Goal: Task Accomplishment & Management: Use online tool/utility

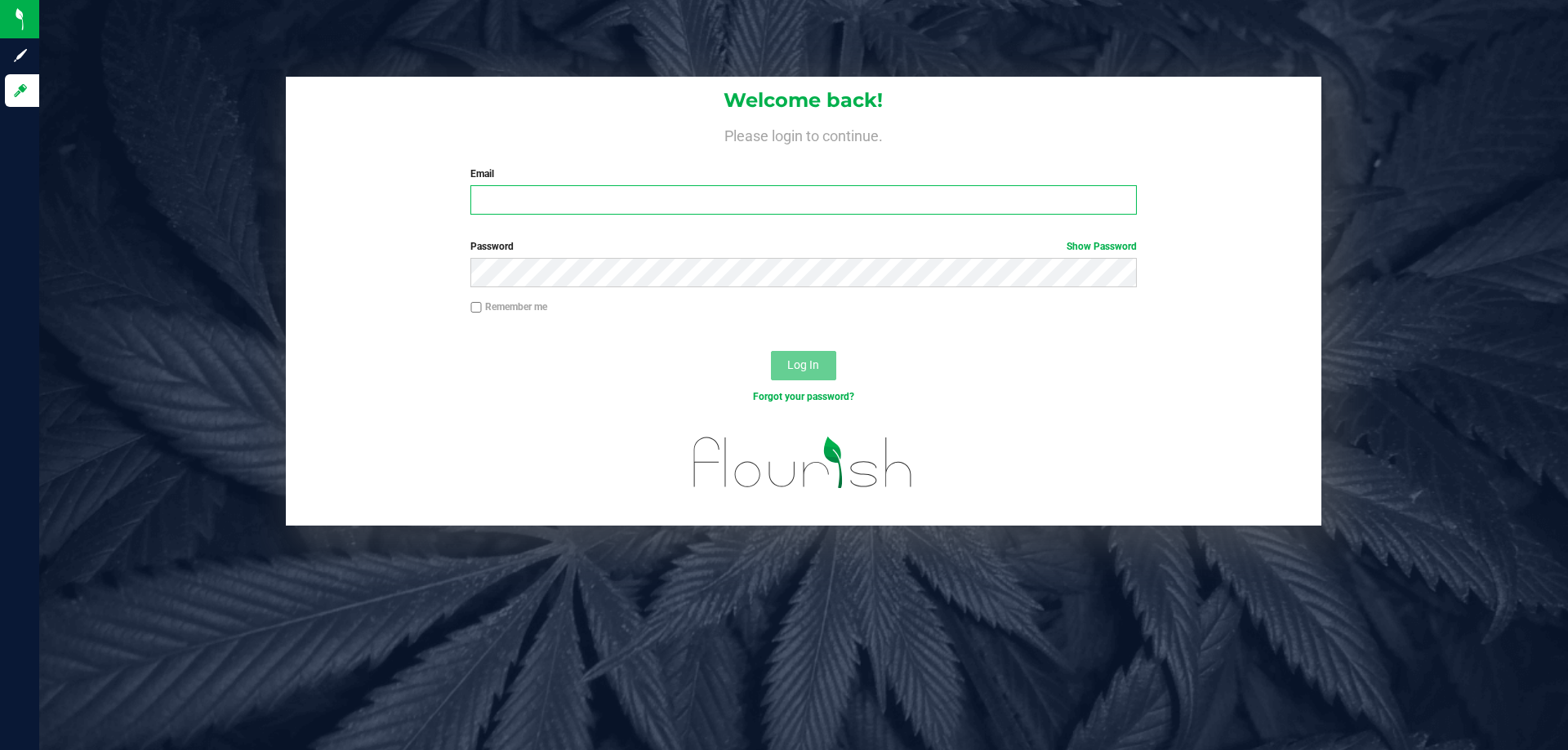
click at [645, 186] on input "Email" at bounding box center [803, 200] width 666 height 29
type input "[EMAIL_ADDRESS][DOMAIN_NAME]"
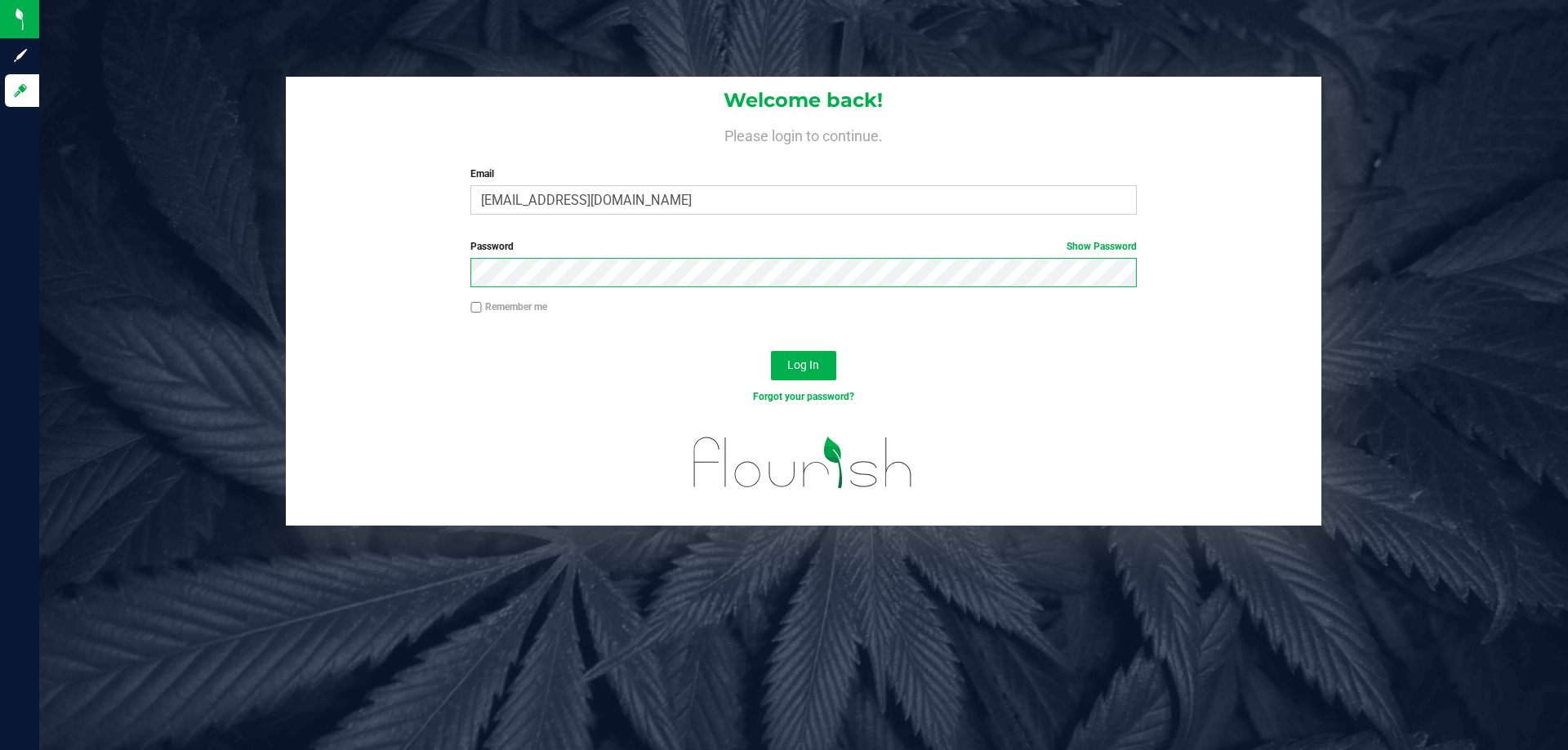
click at [771, 351] on button "Log In" at bounding box center [803, 365] width 65 height 29
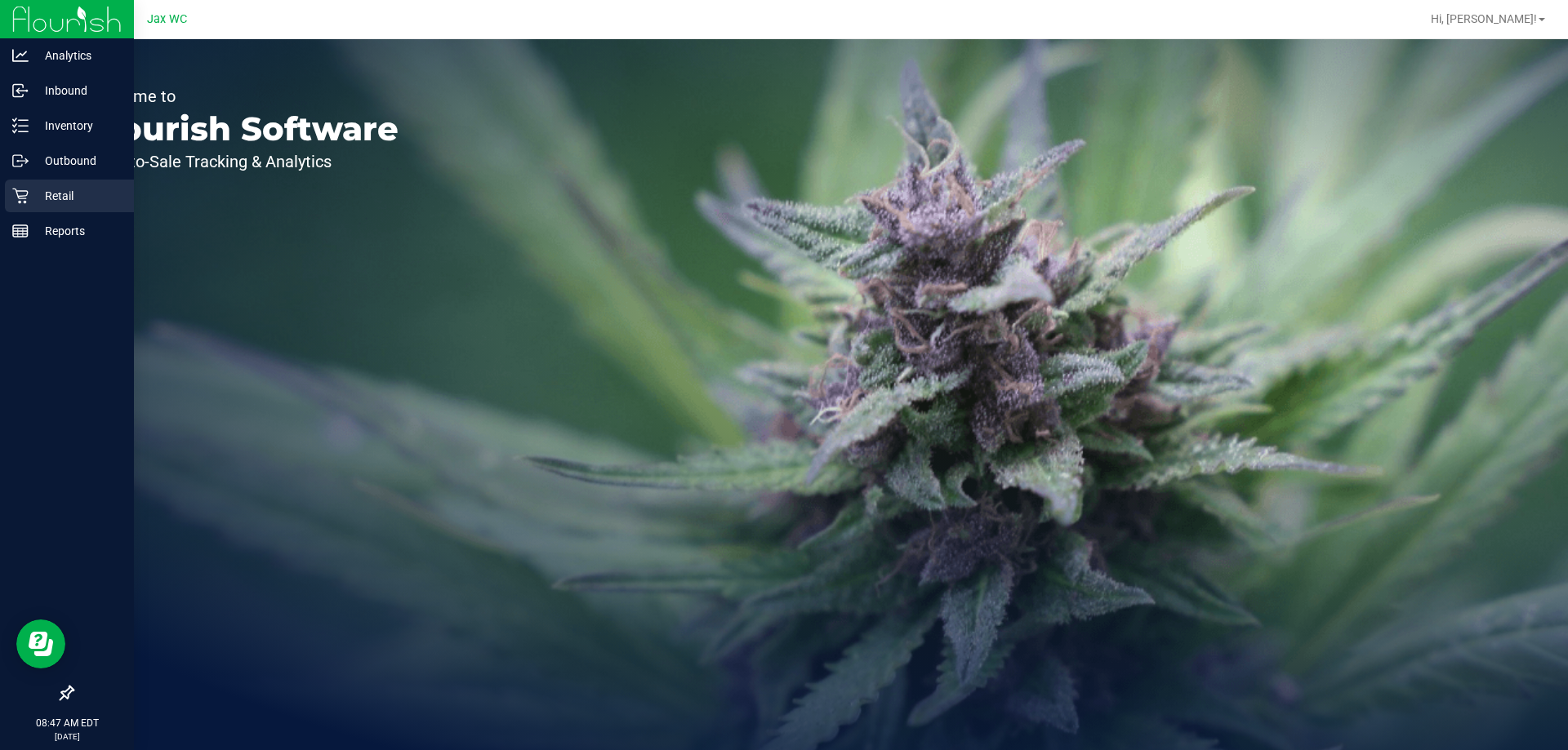
click at [41, 195] on p "Retail" at bounding box center [78, 196] width 98 height 20
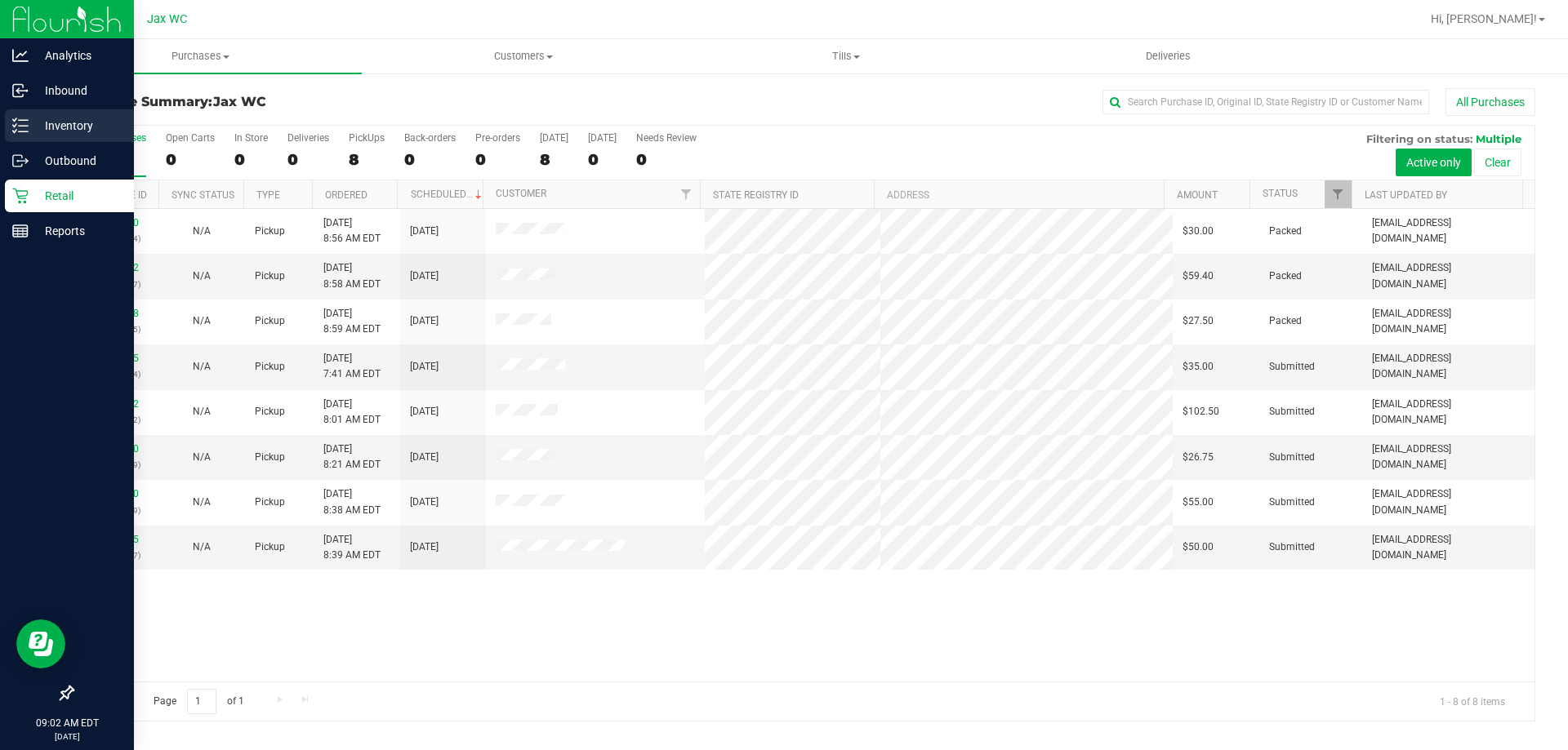
click at [20, 120] on icon at bounding box center [20, 125] width 16 height 16
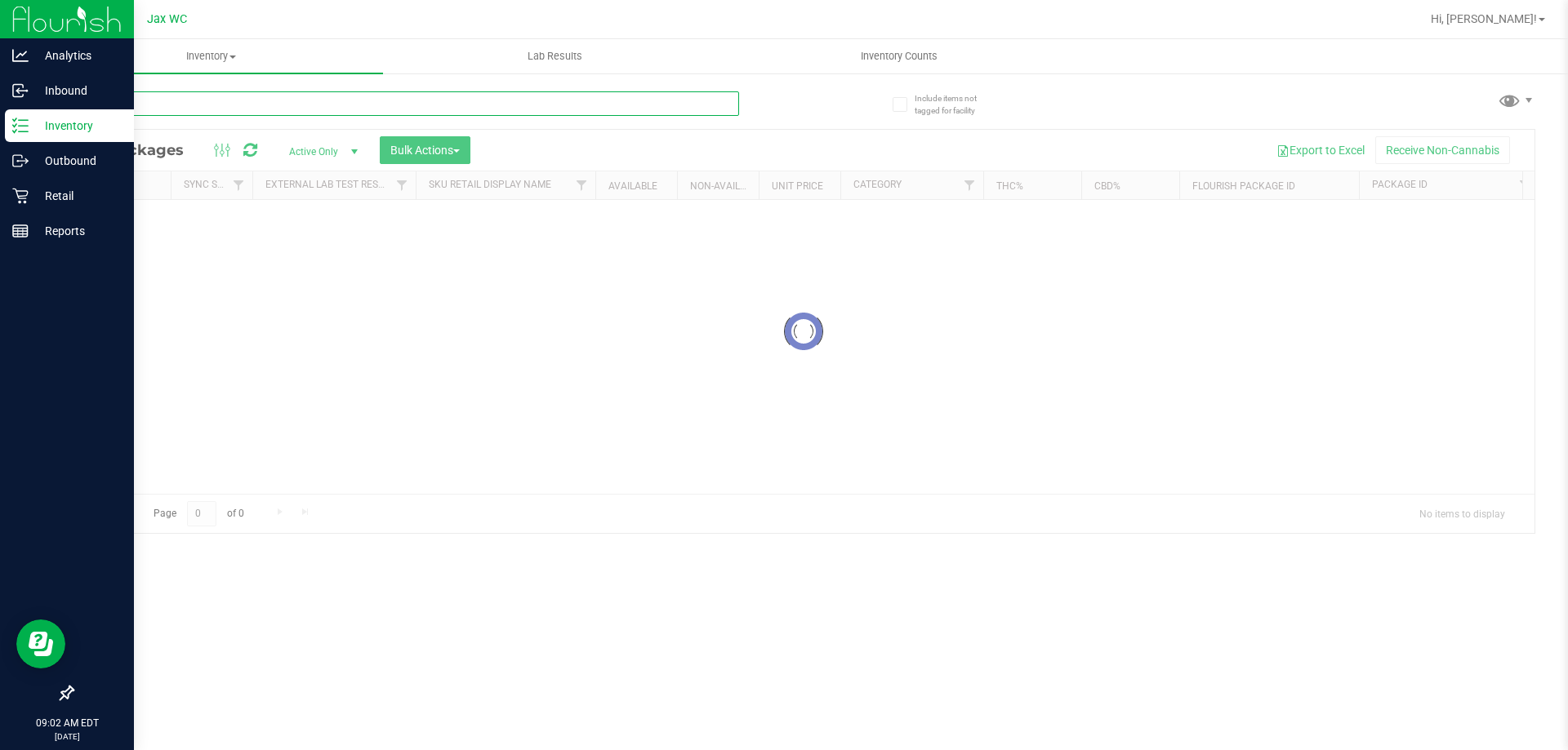
click at [193, 99] on input "text" at bounding box center [405, 104] width 667 height 25
type input "3825457653982367"
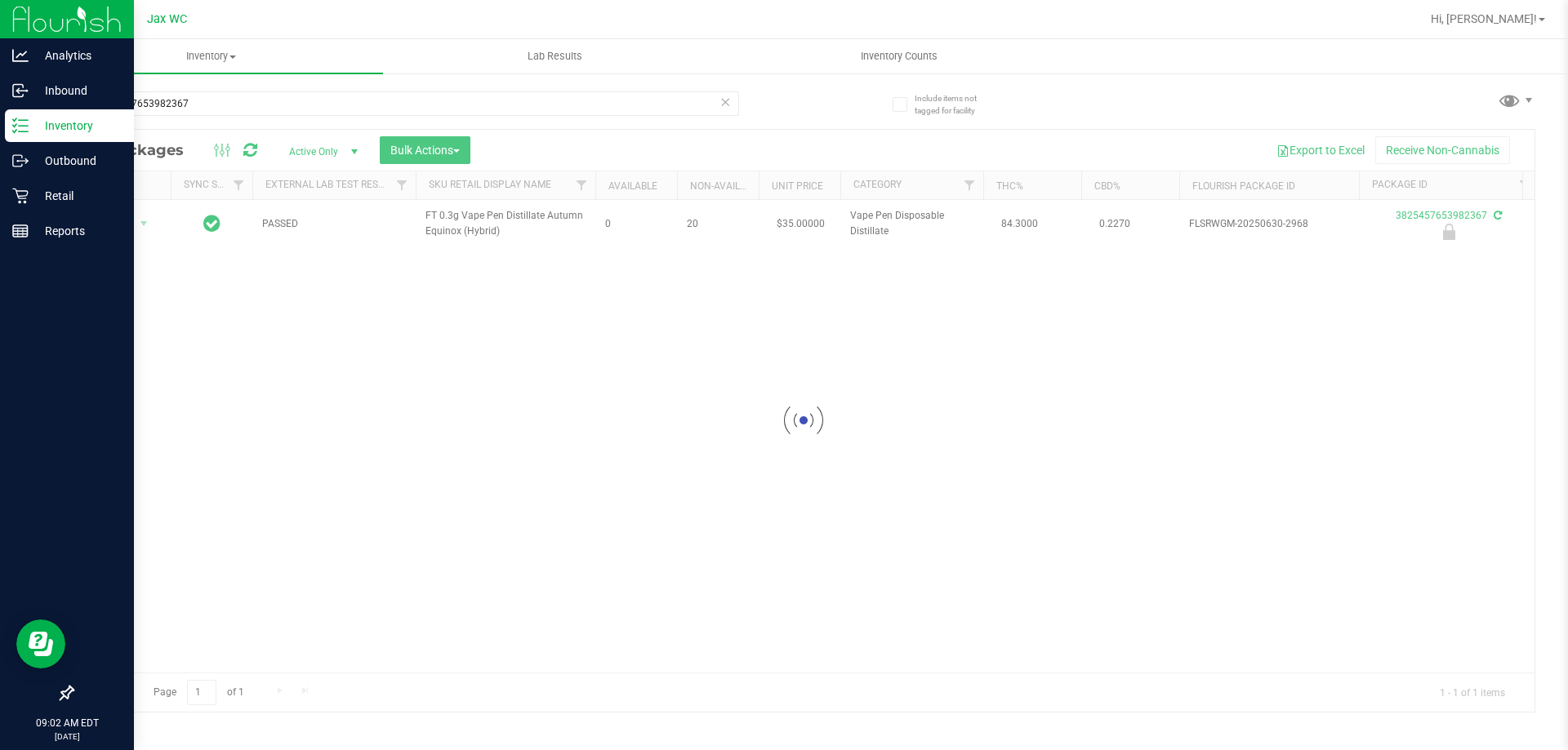
click at [123, 224] on div at bounding box center [803, 421] width 1461 height 583
click at [123, 224] on span "Action" at bounding box center [111, 223] width 44 height 23
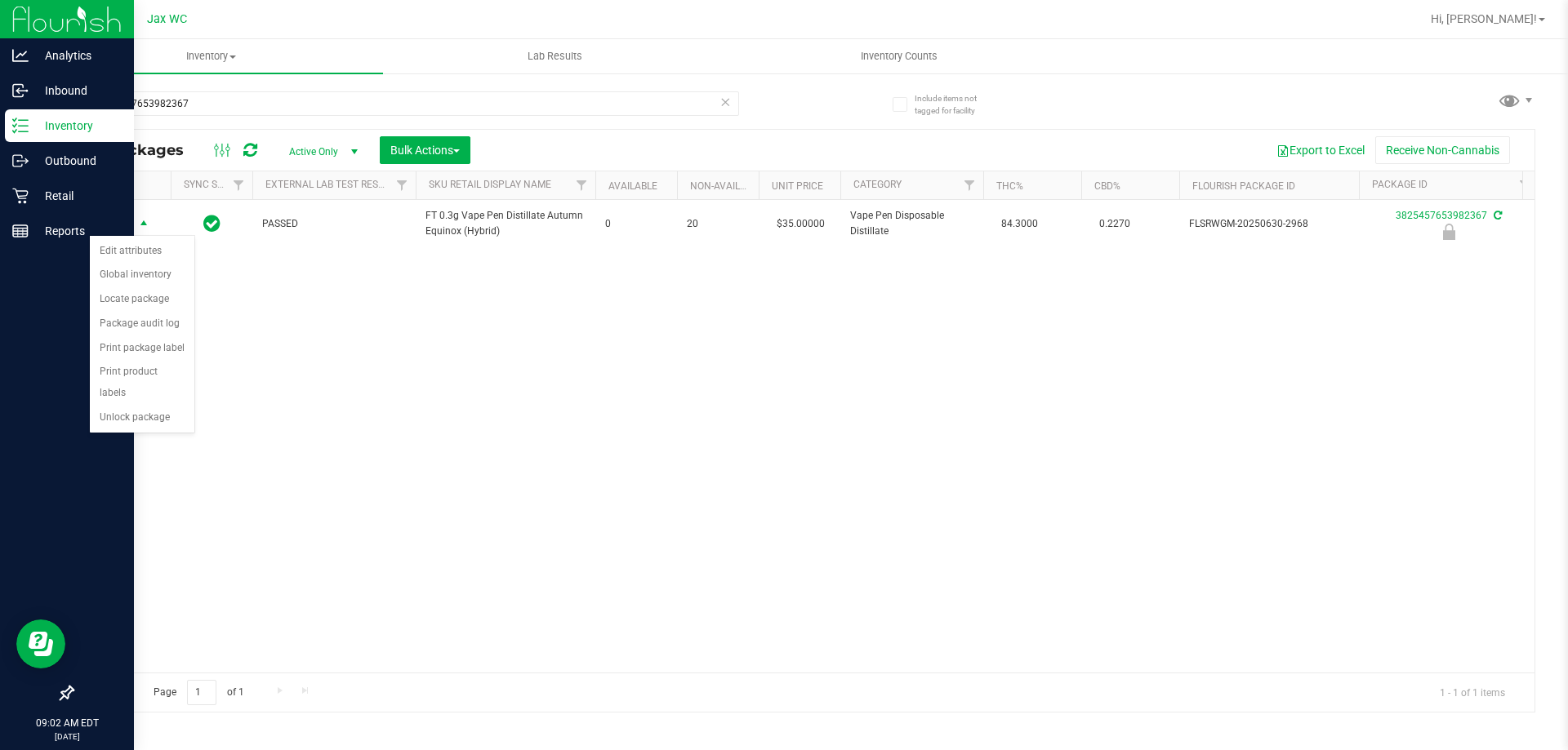
click at [170, 410] on div "Action Edit attributes Global inventory Locate package Package audit log Print …" at bounding box center [142, 335] width 106 height 199
click at [167, 406] on li "Unlock package" at bounding box center [142, 418] width 105 height 25
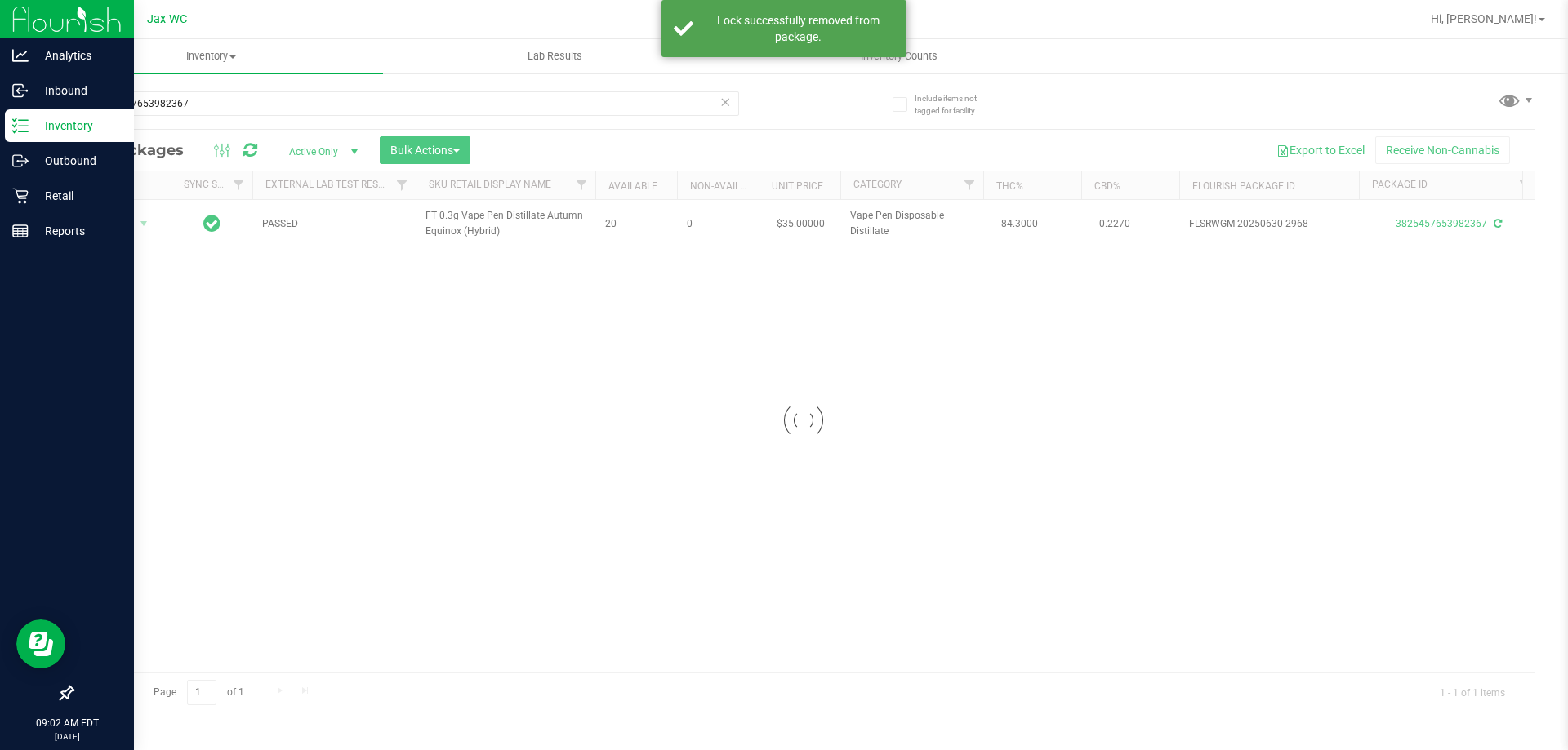
click at [129, 225] on div at bounding box center [803, 421] width 1461 height 583
click at [124, 223] on div at bounding box center [803, 421] width 1461 height 583
click at [123, 225] on span "Action" at bounding box center [111, 223] width 44 height 23
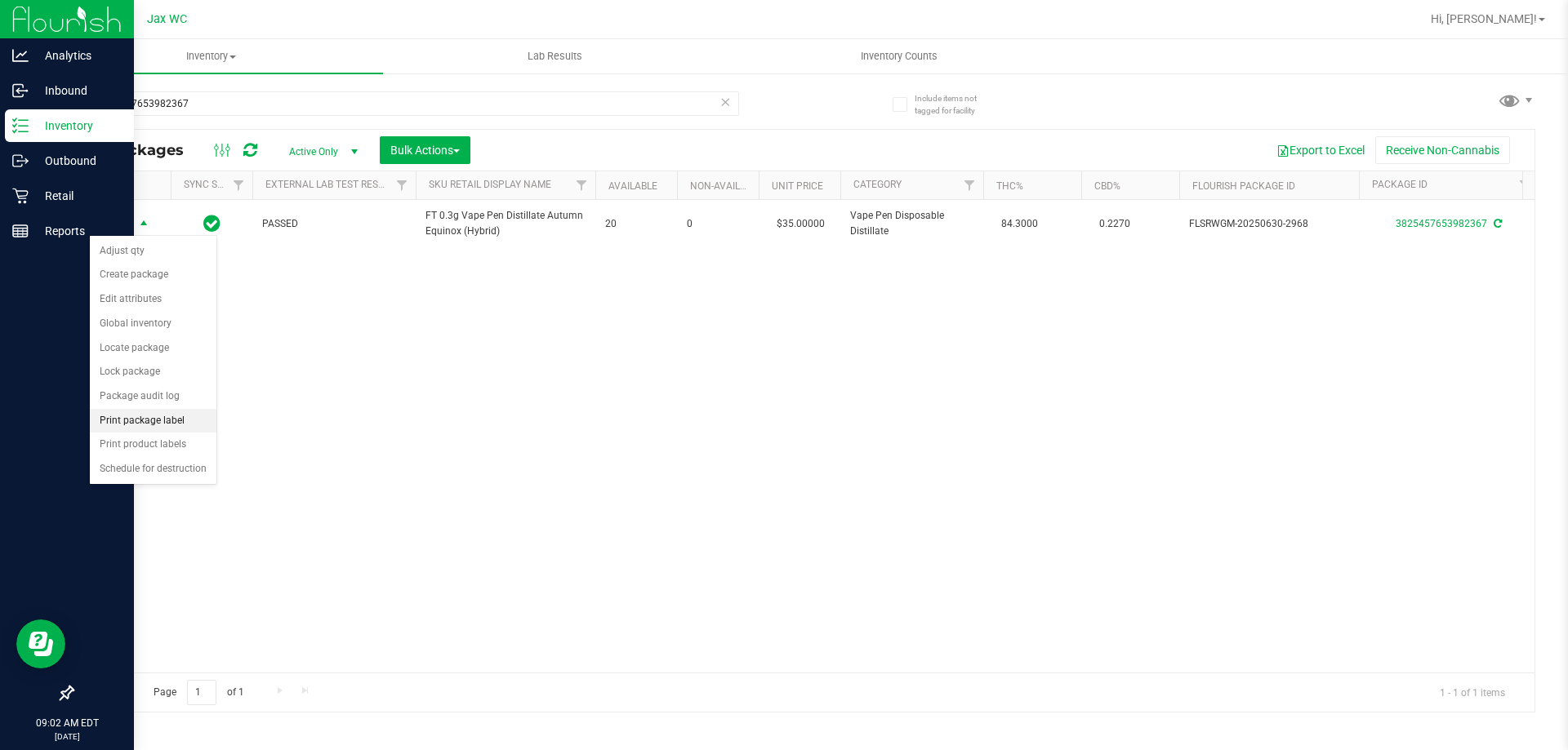
click at [200, 420] on li "Print package label" at bounding box center [153, 422] width 127 height 25
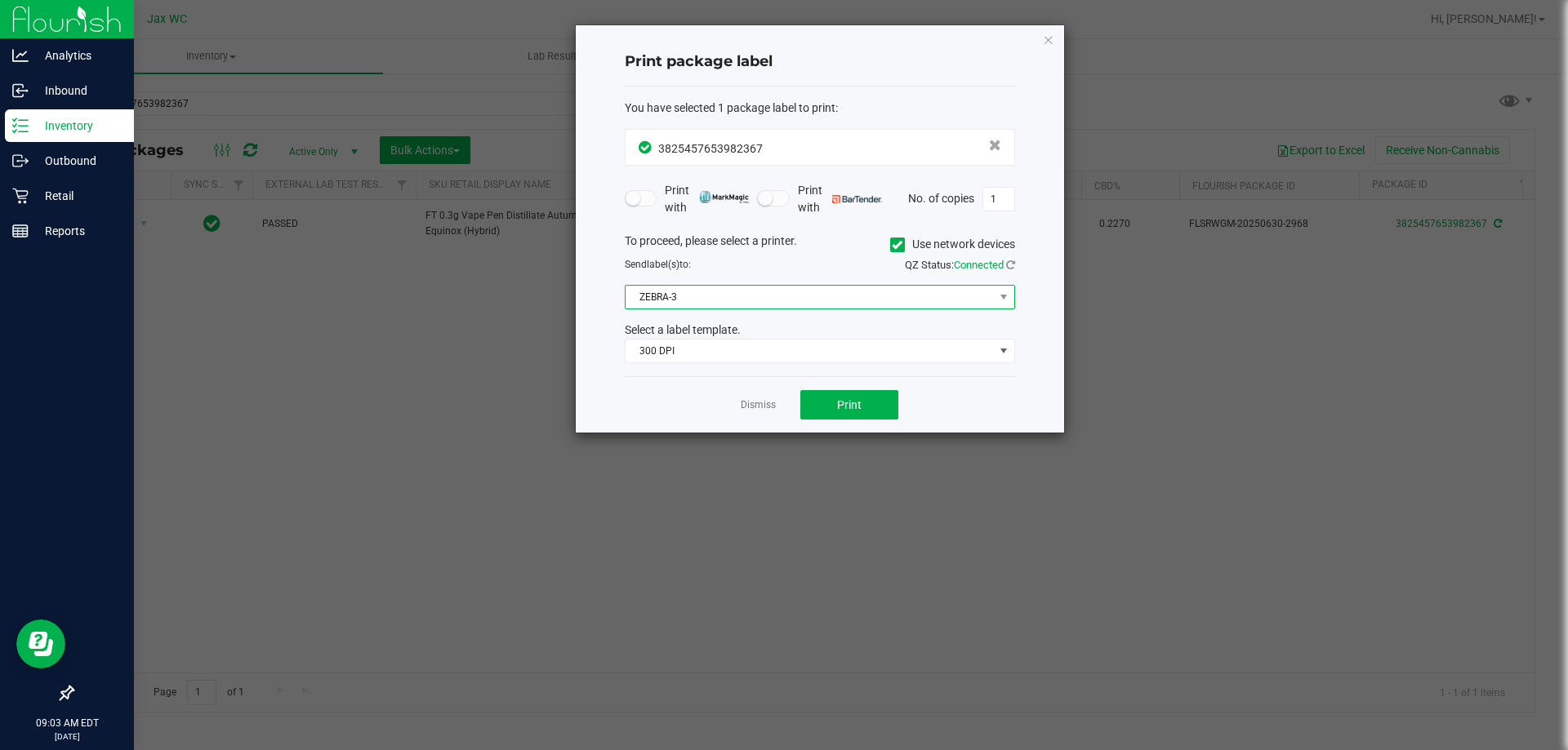
click at [788, 302] on span "ZEBRA-3" at bounding box center [809, 297] width 368 height 23
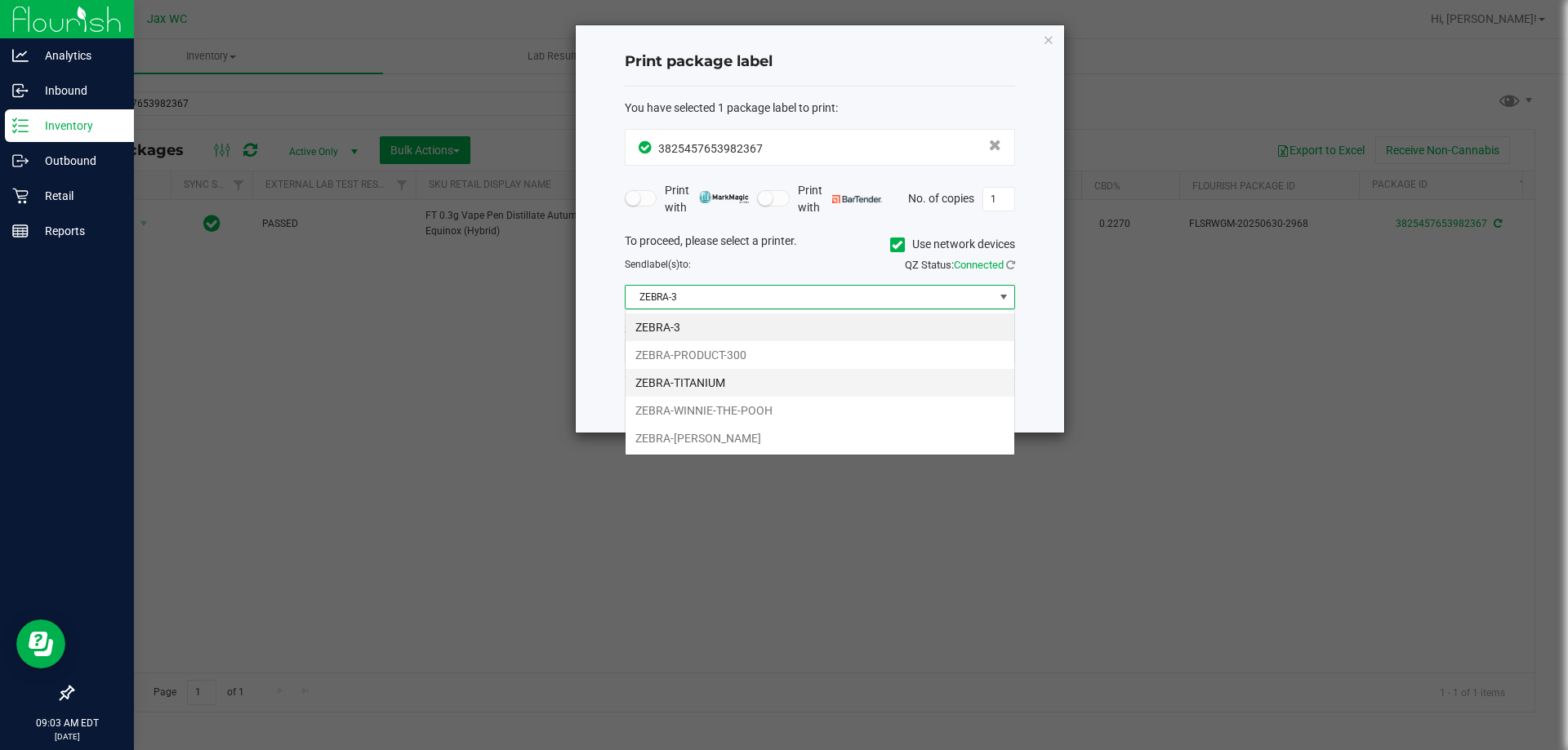
scroll to position [25, 391]
click at [754, 436] on li "ZEBRA-[PERSON_NAME]" at bounding box center [819, 438] width 389 height 27
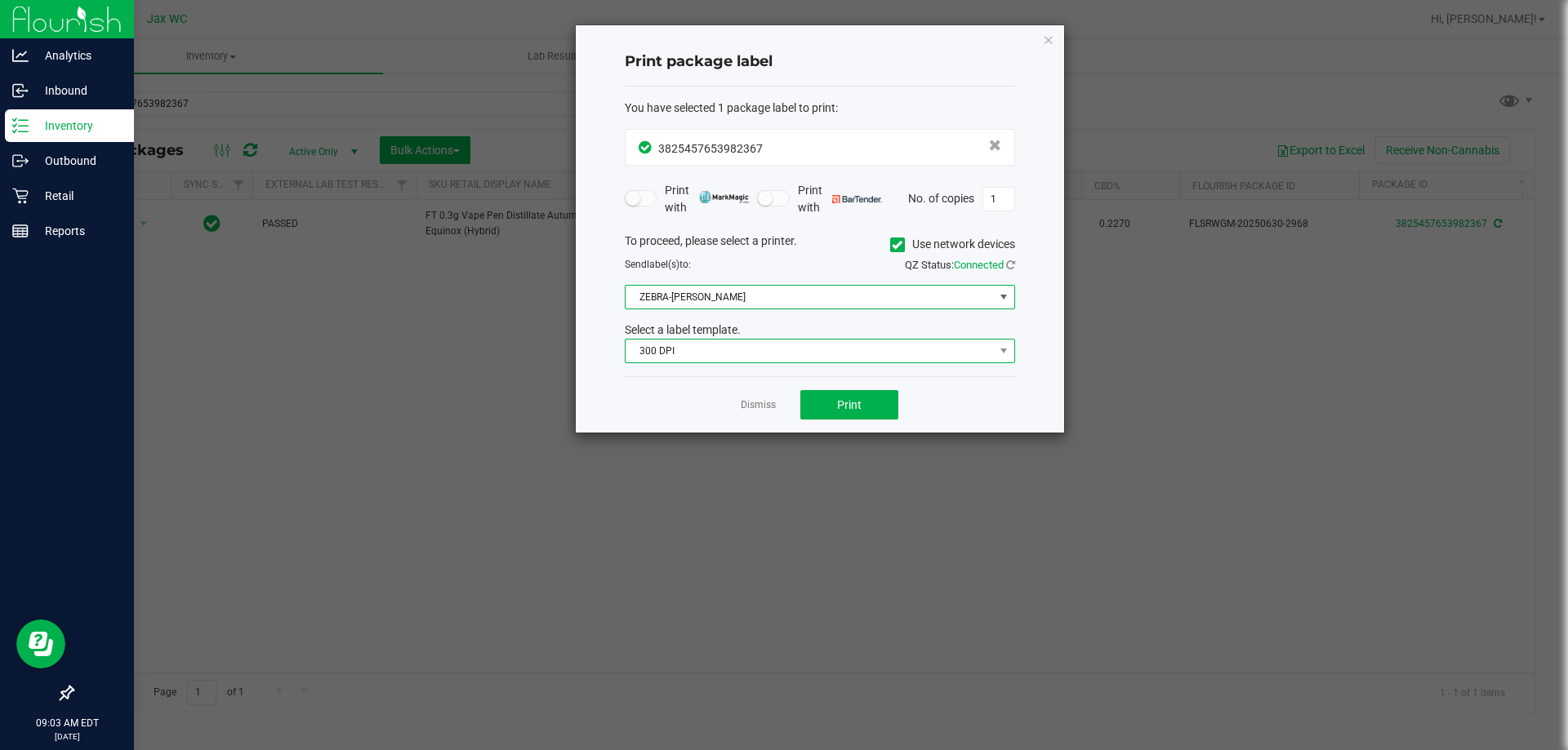
click at [711, 353] on span "300 DPI" at bounding box center [809, 351] width 368 height 23
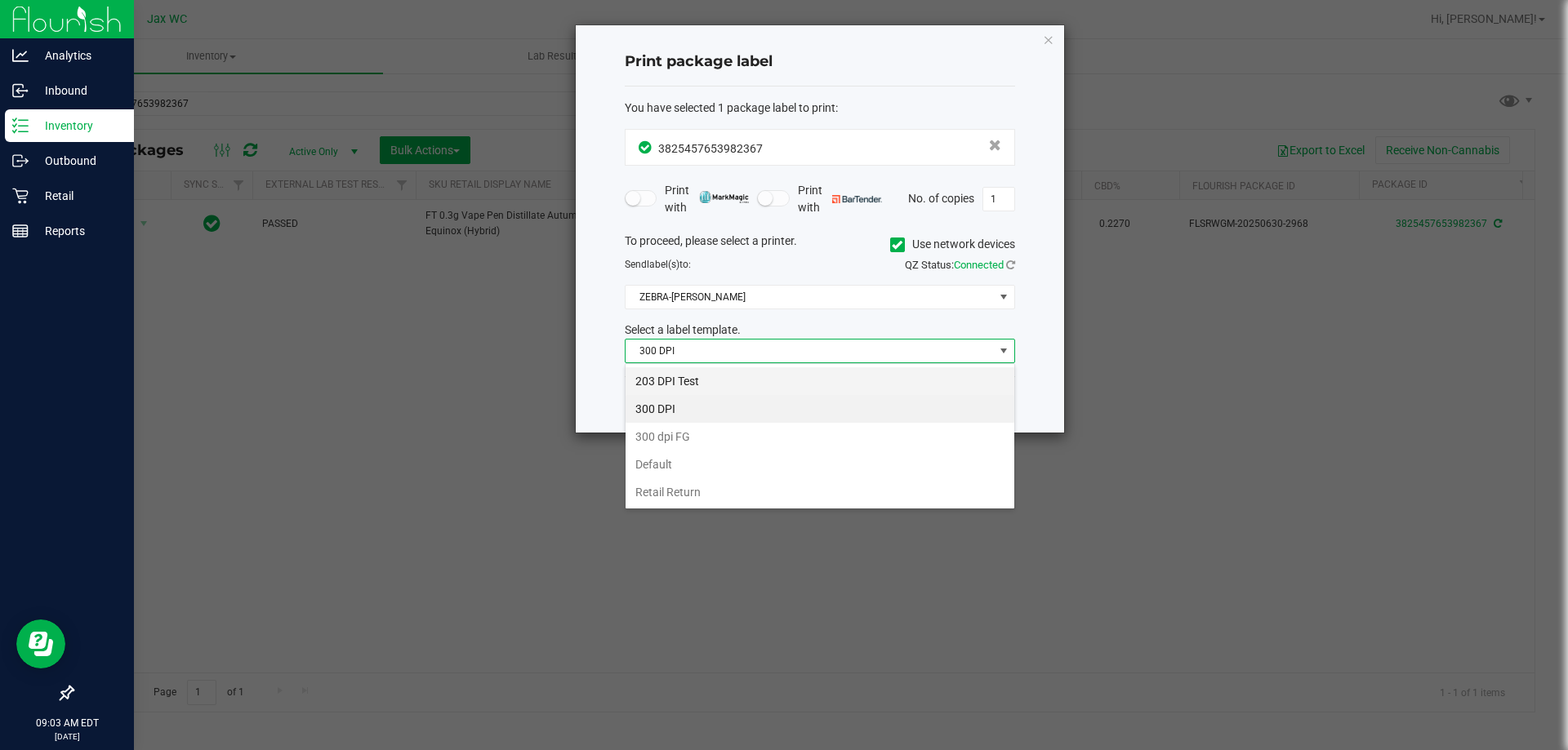
click at [713, 374] on li "203 DPI Test" at bounding box center [819, 381] width 389 height 27
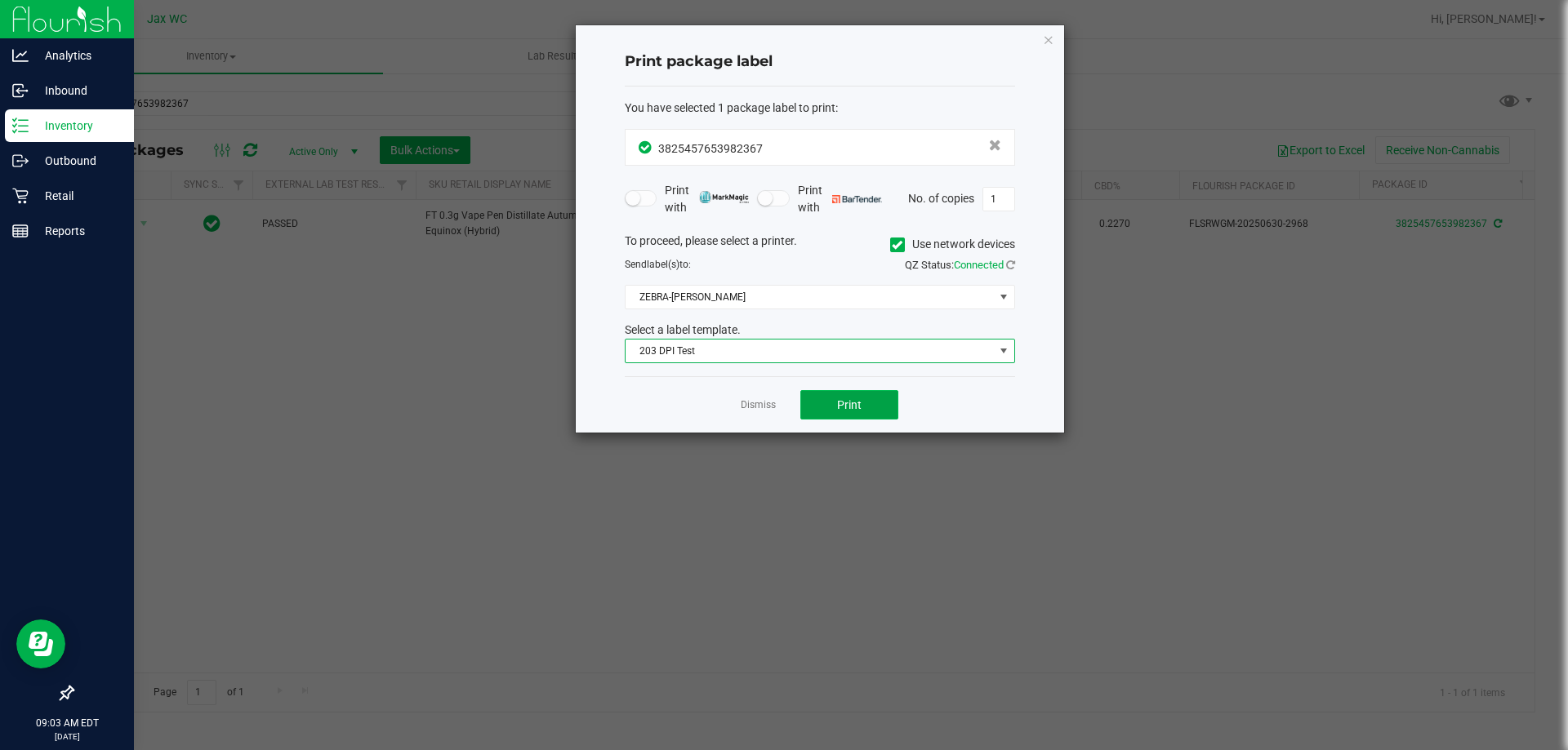
click at [858, 392] on button "Print" at bounding box center [849, 405] width 98 height 29
click at [753, 397] on app-cancel-button "Dismiss" at bounding box center [758, 406] width 35 height 17
click at [760, 404] on link "Dismiss" at bounding box center [758, 405] width 35 height 14
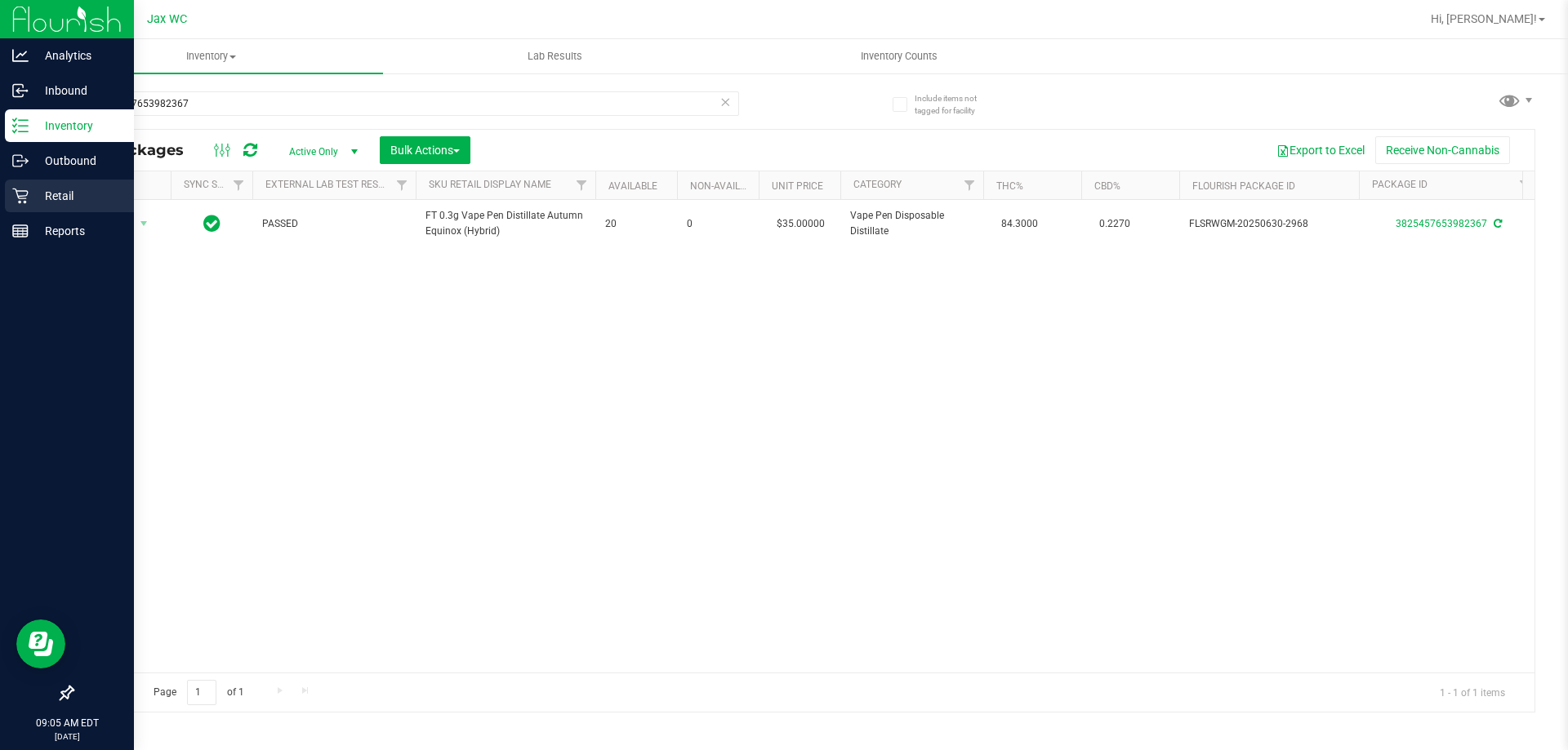
click at [17, 193] on icon at bounding box center [20, 196] width 15 height 15
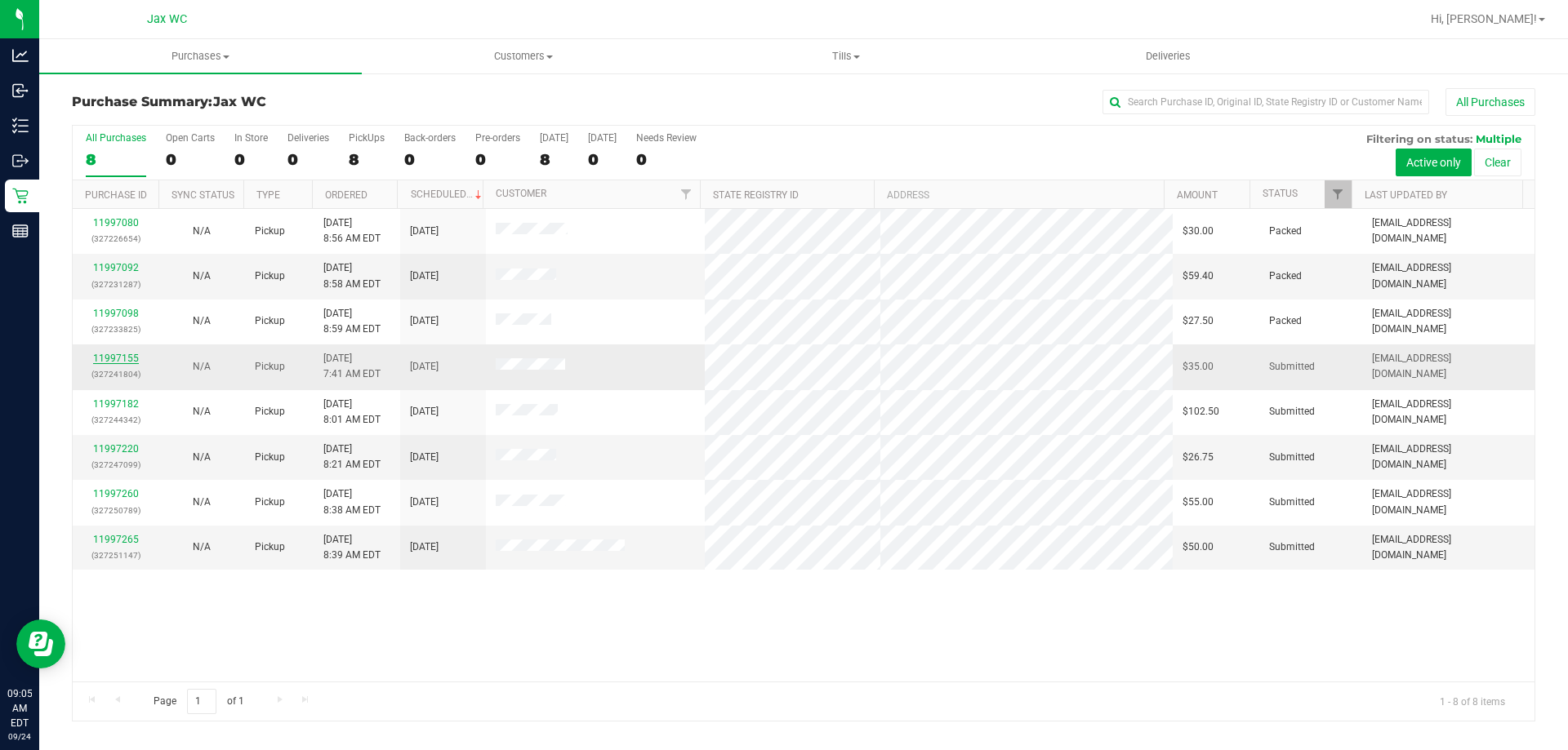
click at [117, 356] on link "11997155" at bounding box center [115, 358] width 45 height 11
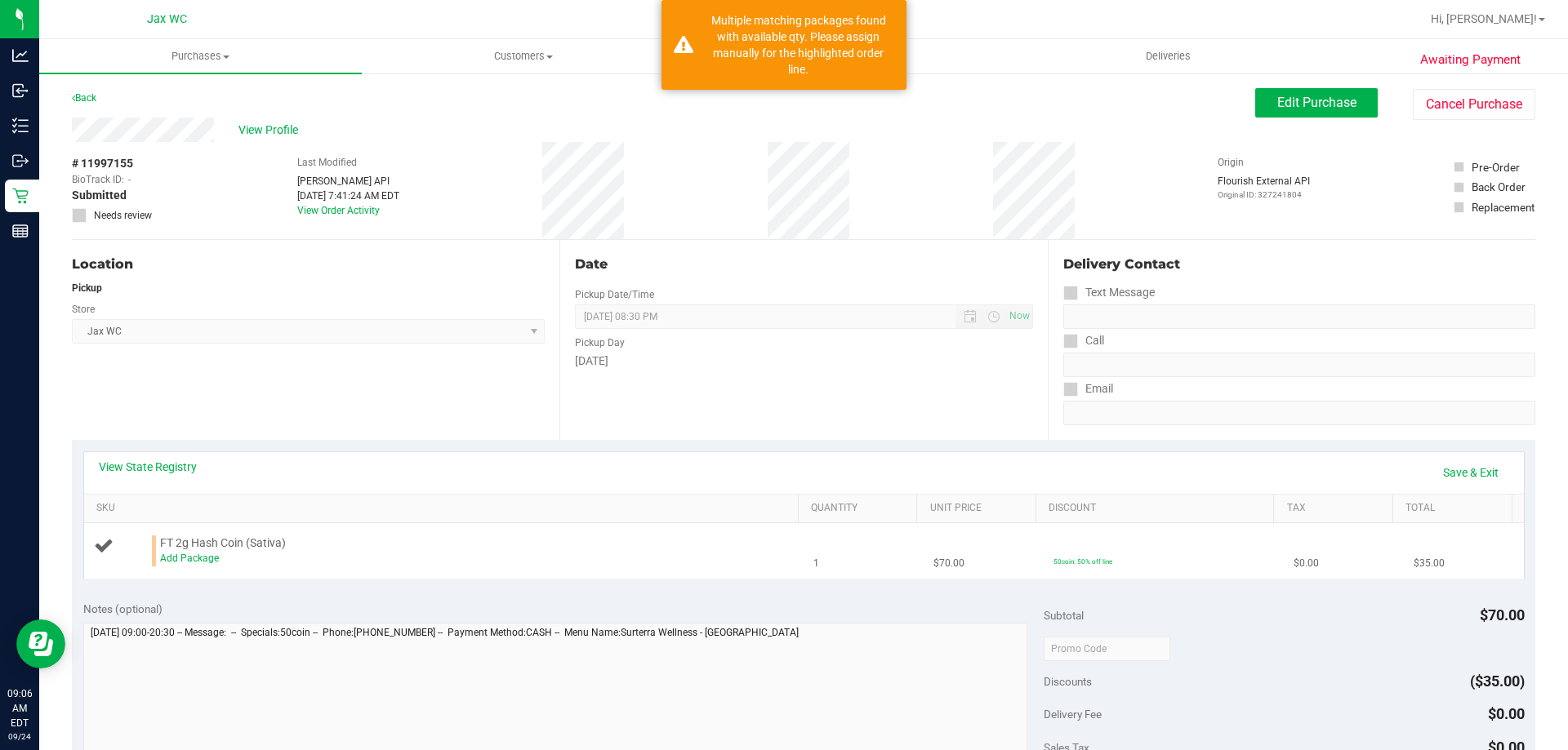
click at [176, 549] on span "FT 2g Hash Coin (Sativa)" at bounding box center [222, 543] width 126 height 15
click at [176, 555] on link "Add Package" at bounding box center [189, 559] width 59 height 11
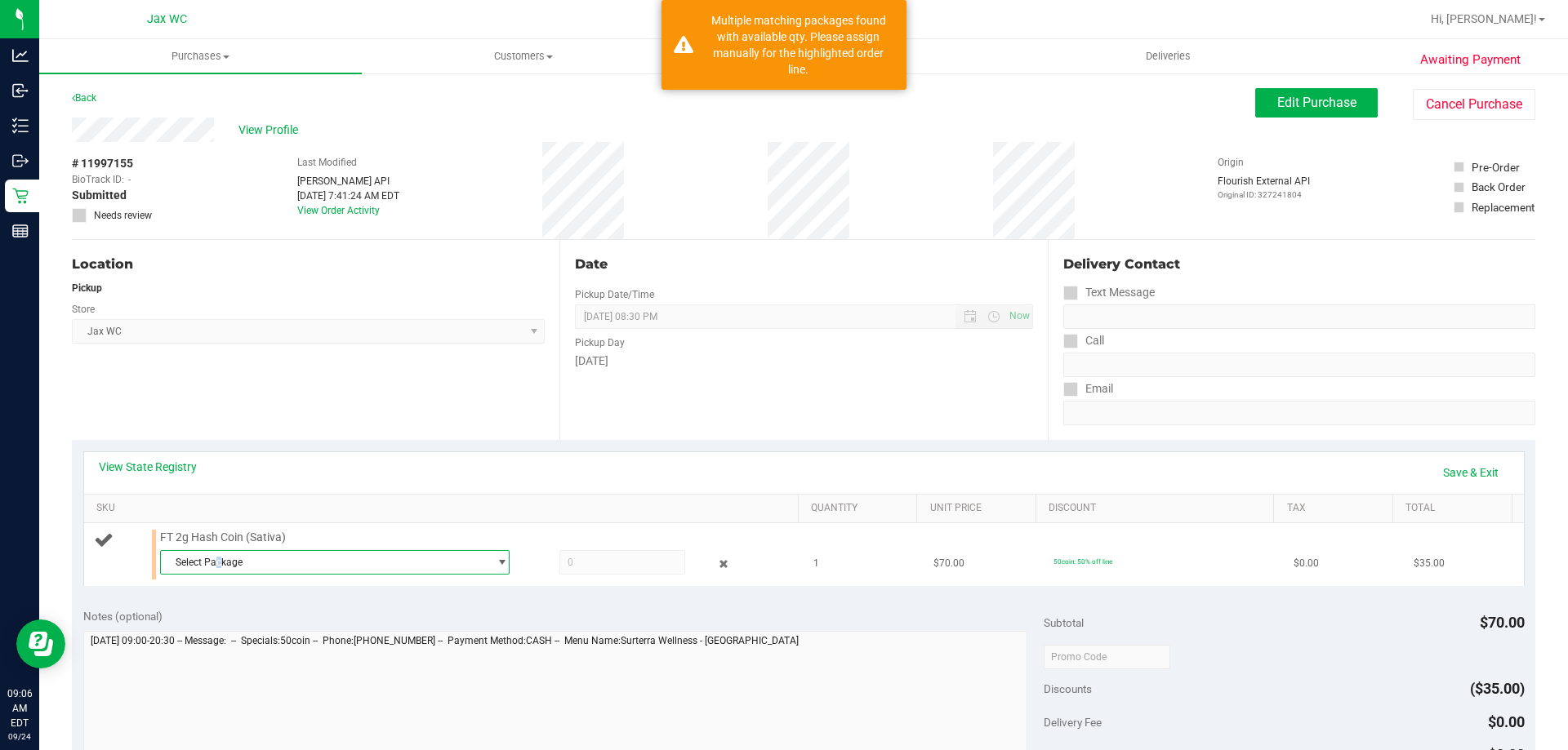
click at [219, 561] on span "Select Package" at bounding box center [324, 563] width 327 height 23
click at [284, 637] on li "2550195256800942 ( HC-APR25SAT03-0731 | orig: FLSRWGM-20250806-2741 )" at bounding box center [330, 630] width 341 height 23
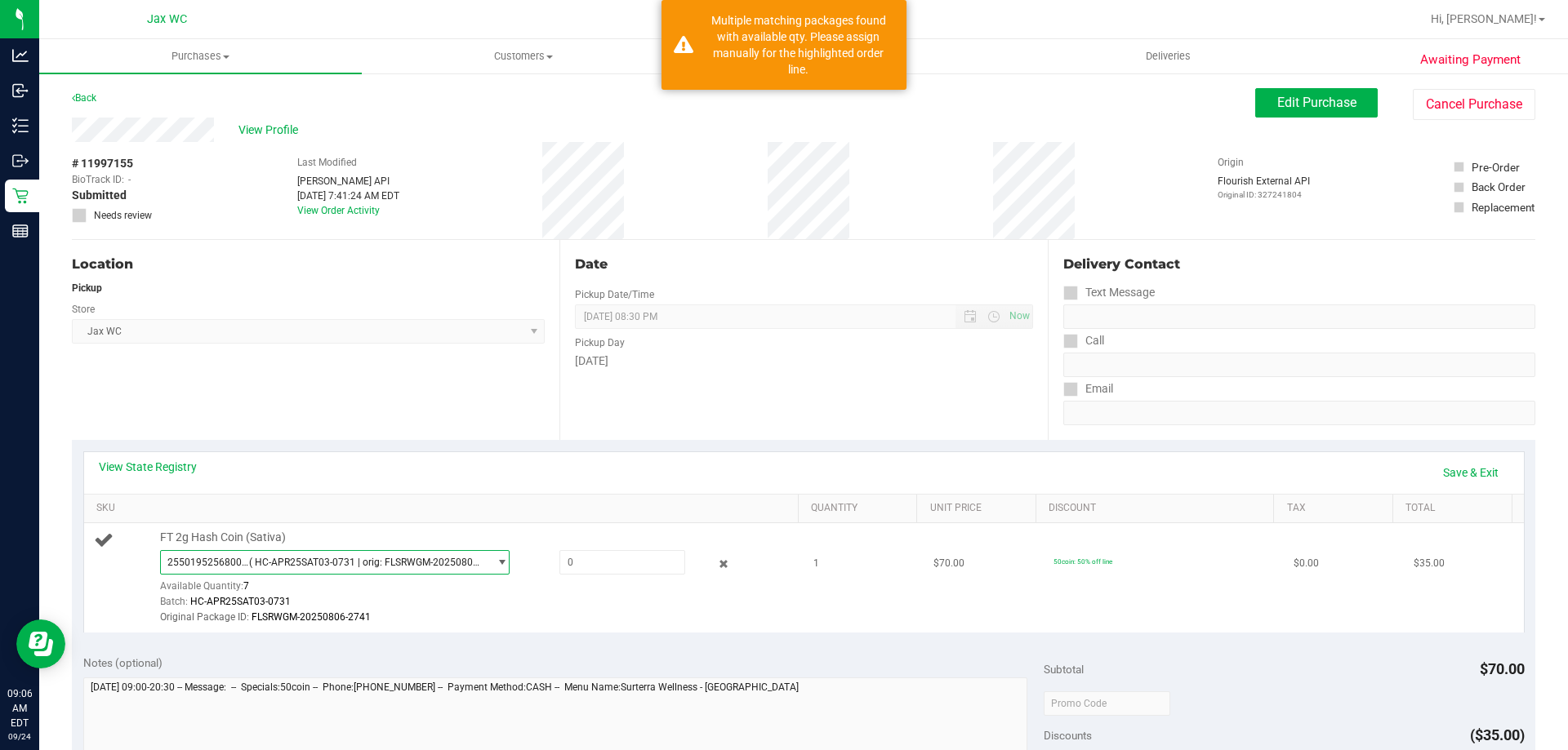
click at [260, 571] on span "2550195256800942 ( HC-APR25SAT03-0731 | orig: FLSRWGM-20250806-2741 )" at bounding box center [324, 563] width 327 height 23
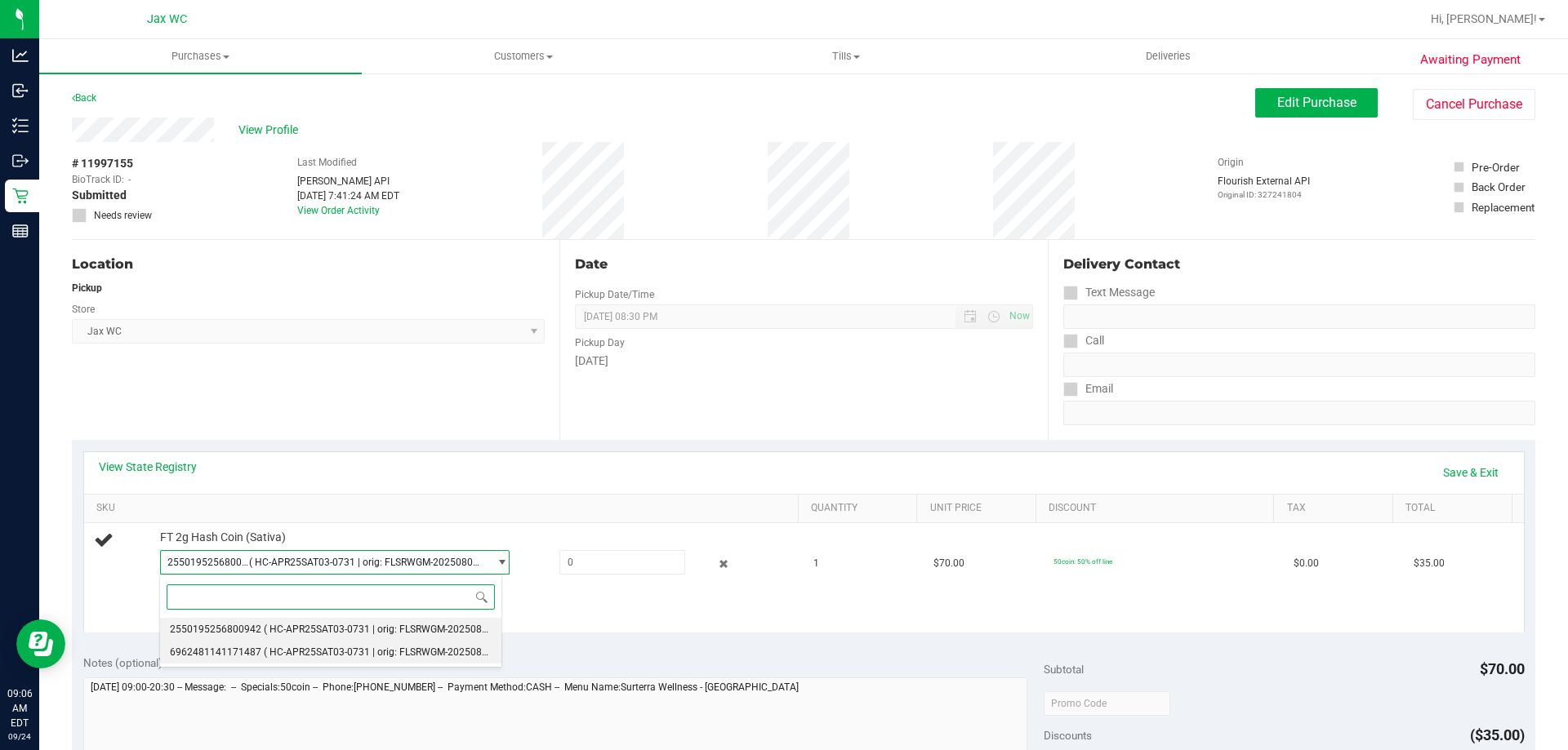
click at [279, 659] on li "6962481141171487 ( HC-APR25SAT03-0731 | orig: FLSRWGM-20250806-2827 )" at bounding box center [330, 653] width 341 height 23
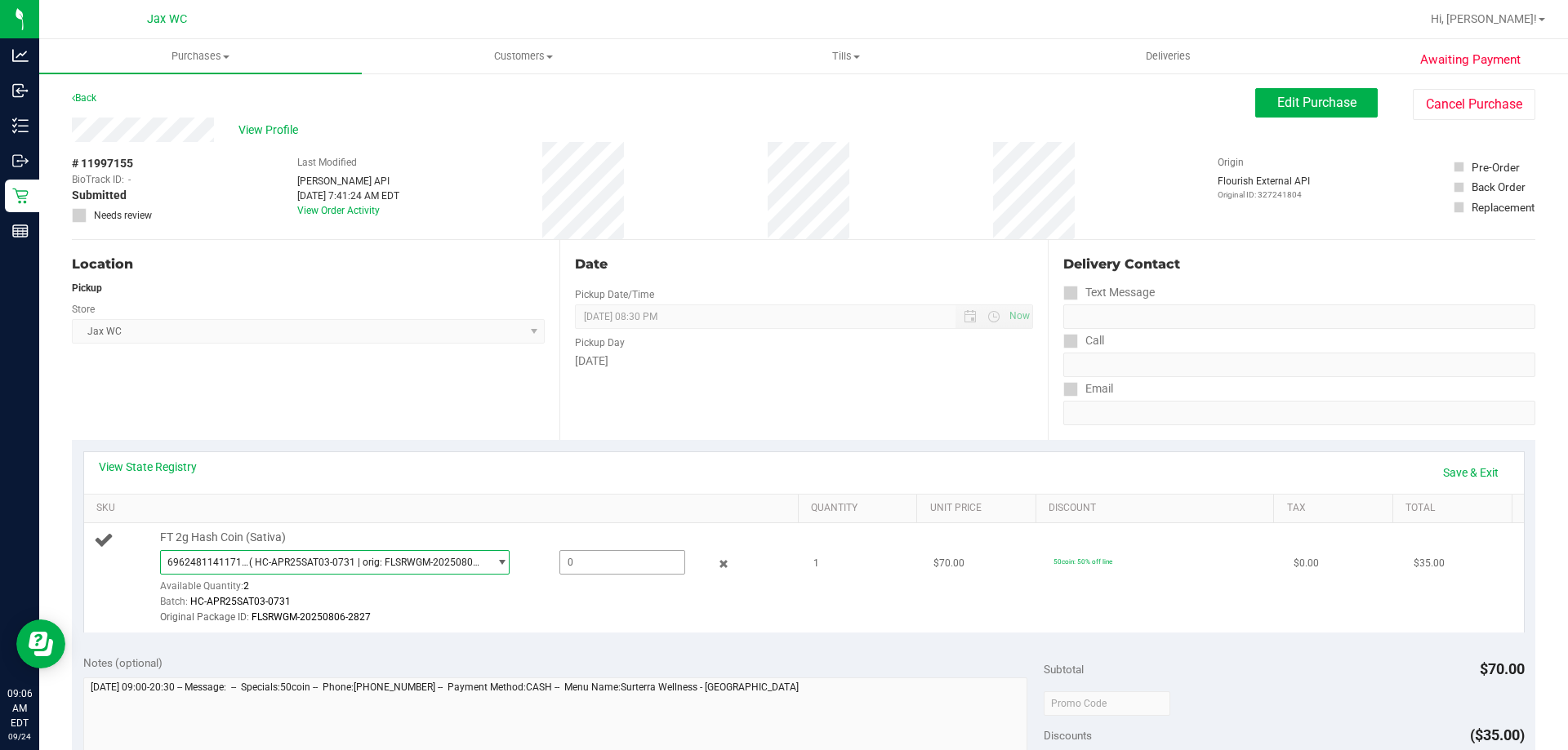
click at [607, 565] on span at bounding box center [621, 563] width 126 height 25
type input "1"
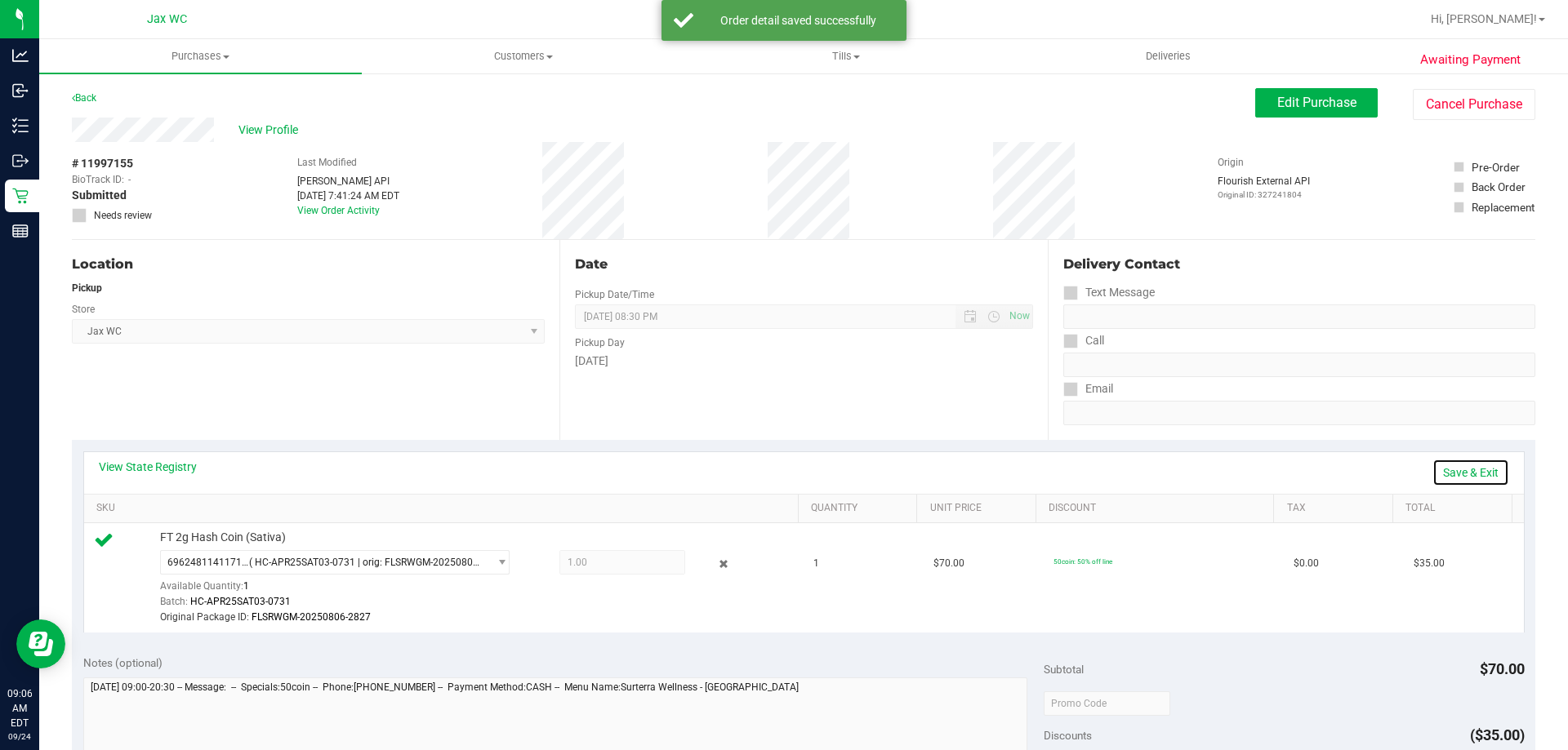
click at [1443, 471] on link "Save & Exit" at bounding box center [1470, 472] width 77 height 27
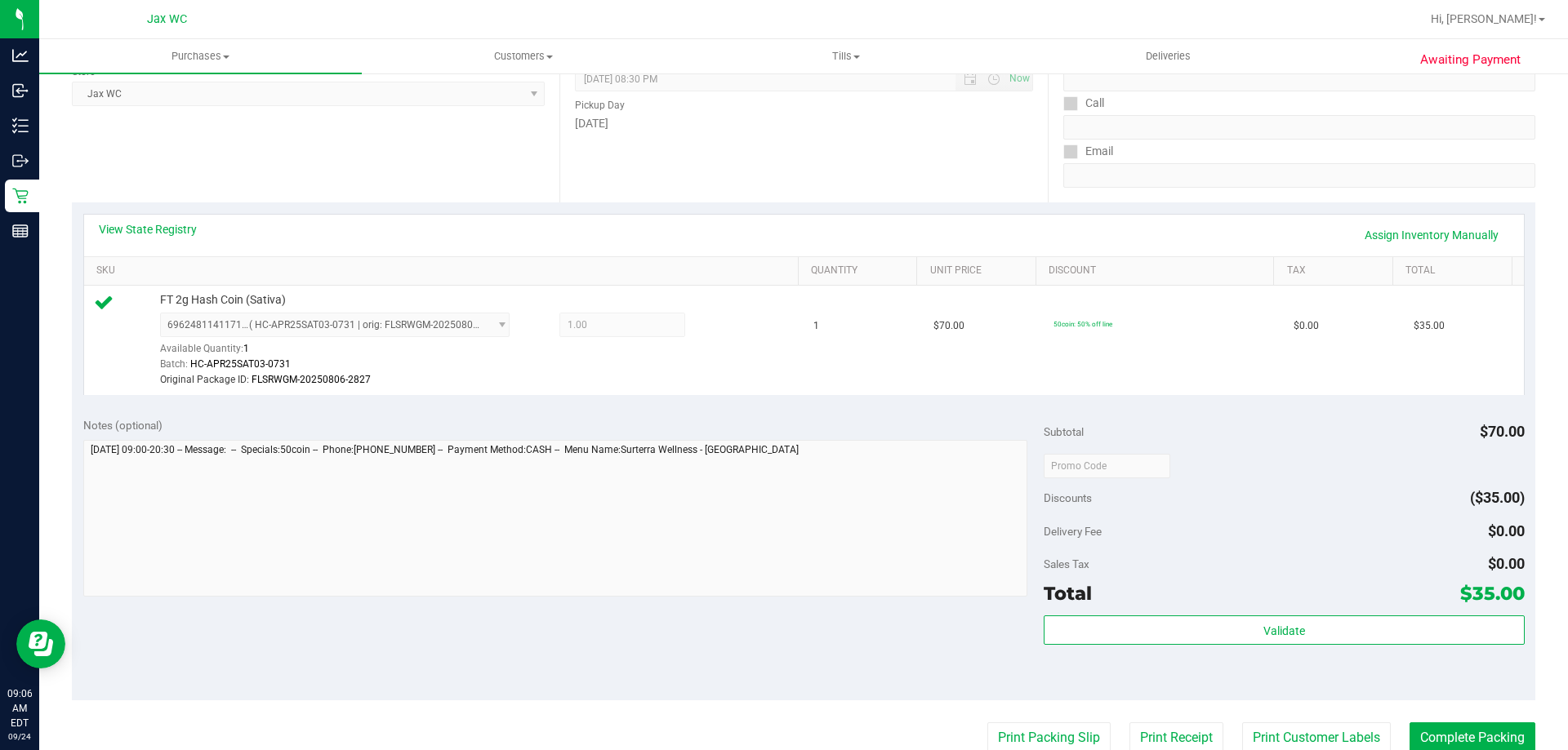
scroll to position [245, 0]
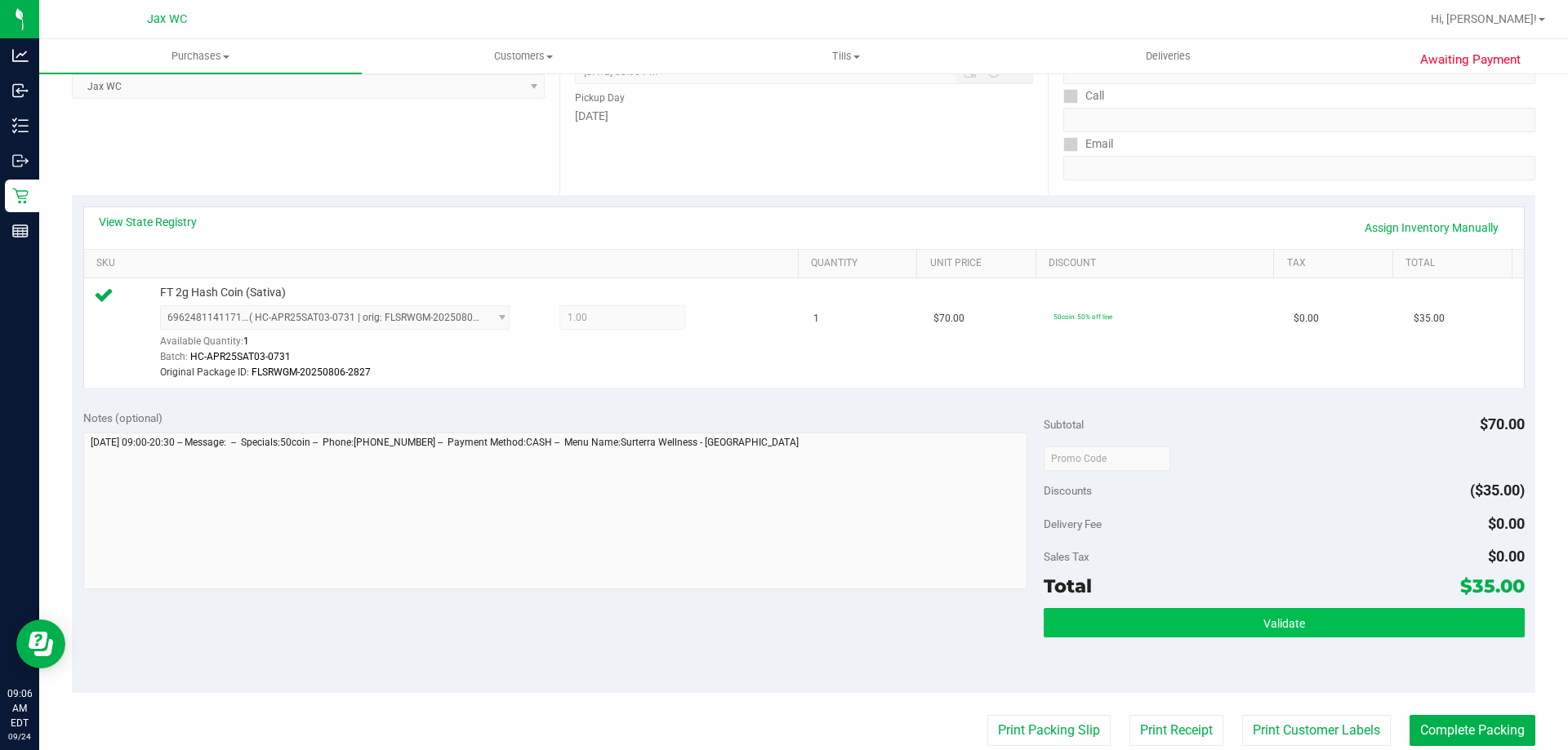
drag, startPoint x: 1294, startPoint y: 605, endPoint x: 1294, endPoint y: 617, distance: 12.0
click at [1294, 606] on div "Subtotal $70.00 Discounts ($35.00) Delivery Fee $0.00 Sales Tax $0.00 Total $35…" at bounding box center [1283, 546] width 480 height 272
click at [1298, 629] on button "Validate" at bounding box center [1283, 622] width 480 height 29
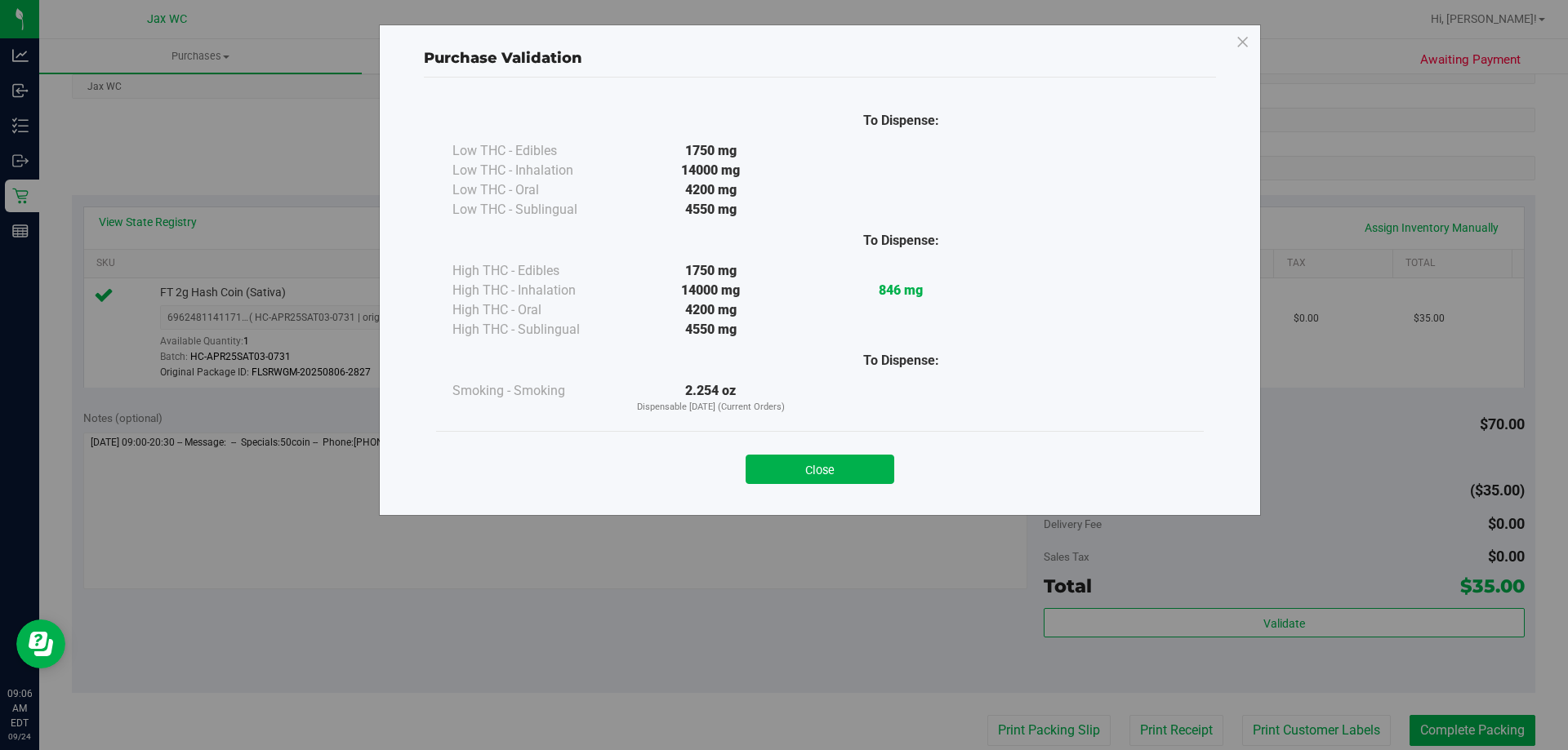
click at [842, 466] on button "Close" at bounding box center [819, 469] width 148 height 29
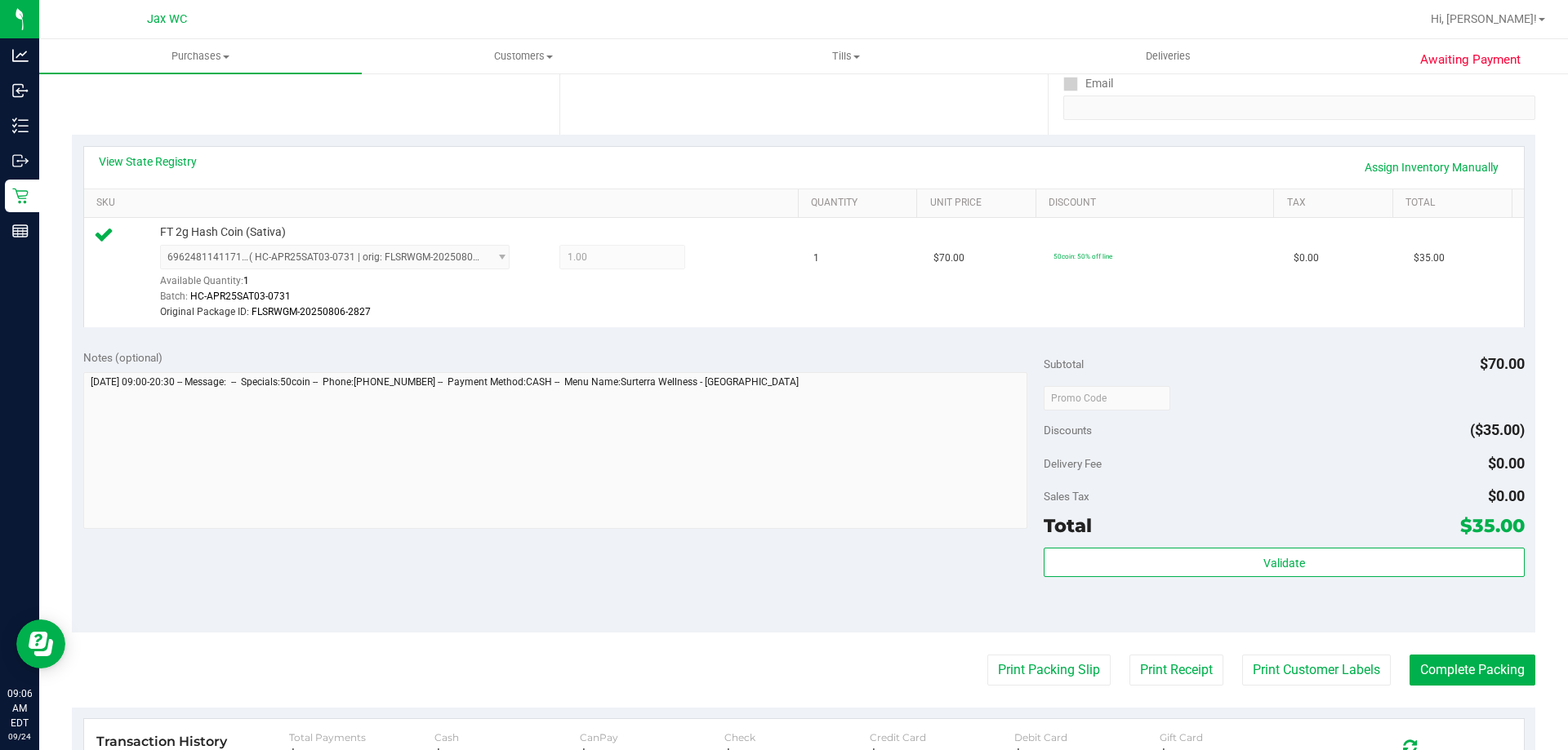
scroll to position [409, 0]
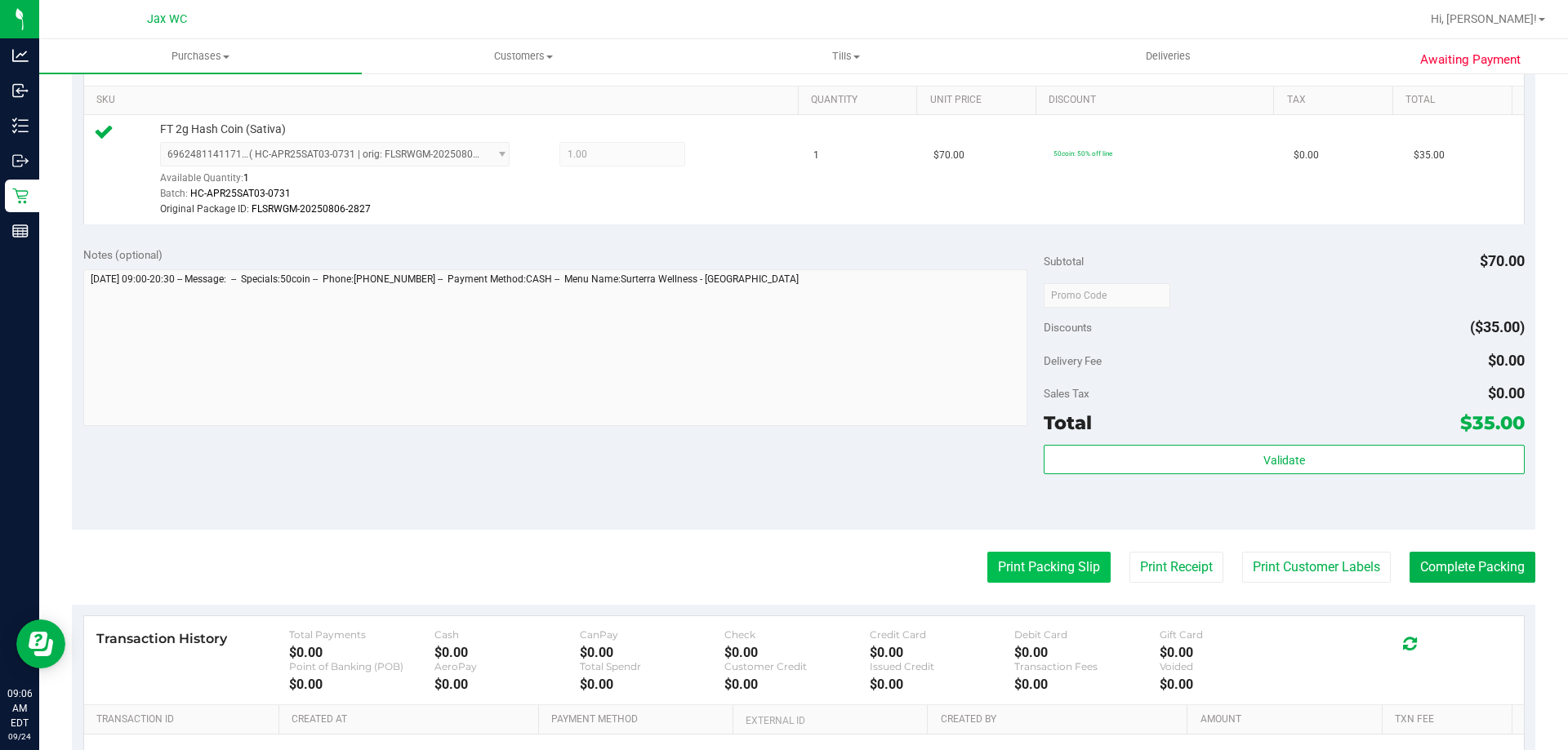
click at [1049, 562] on button "Print Packing Slip" at bounding box center [1049, 567] width 123 height 31
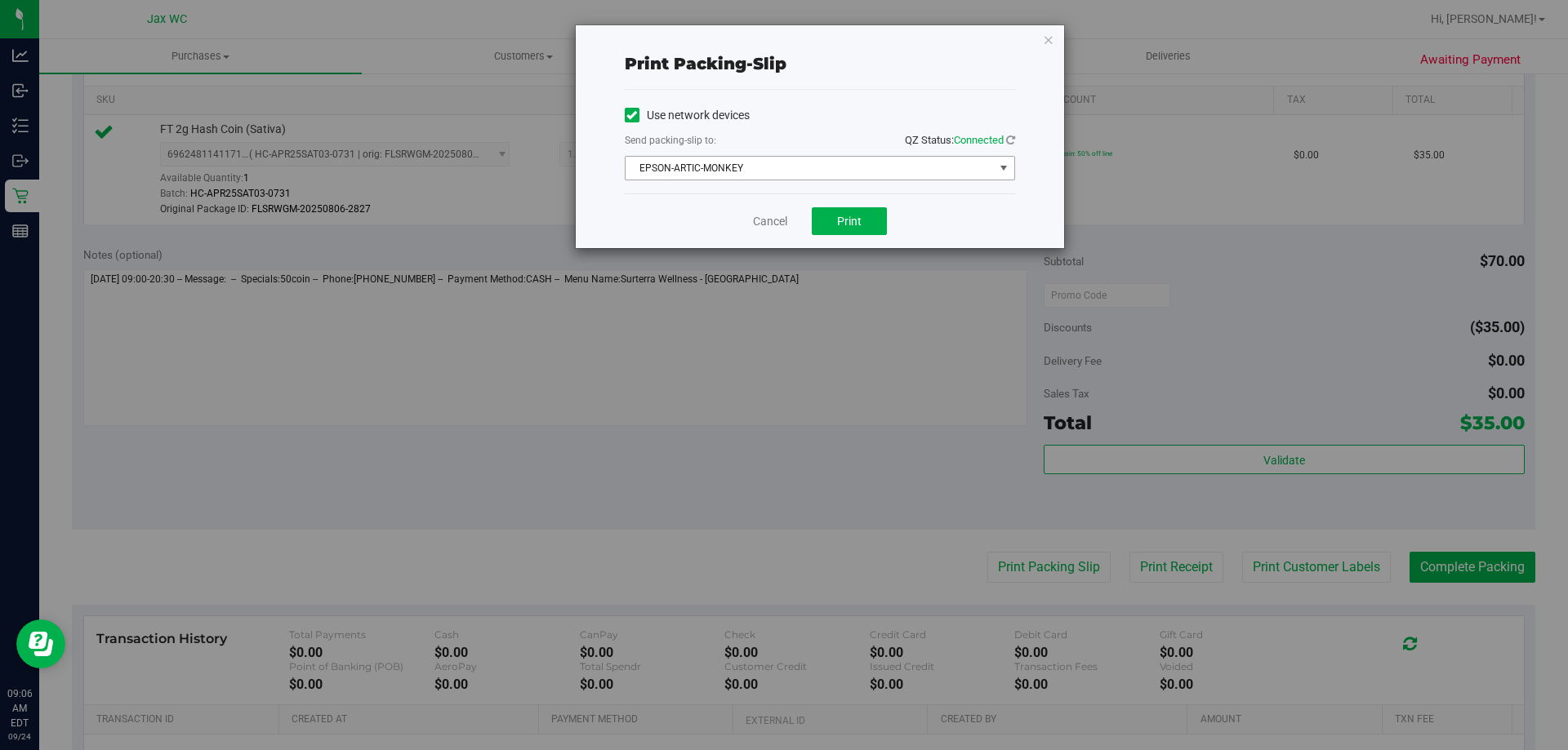
click at [802, 165] on span "EPSON-ARTIC-MONKEY" at bounding box center [809, 168] width 368 height 23
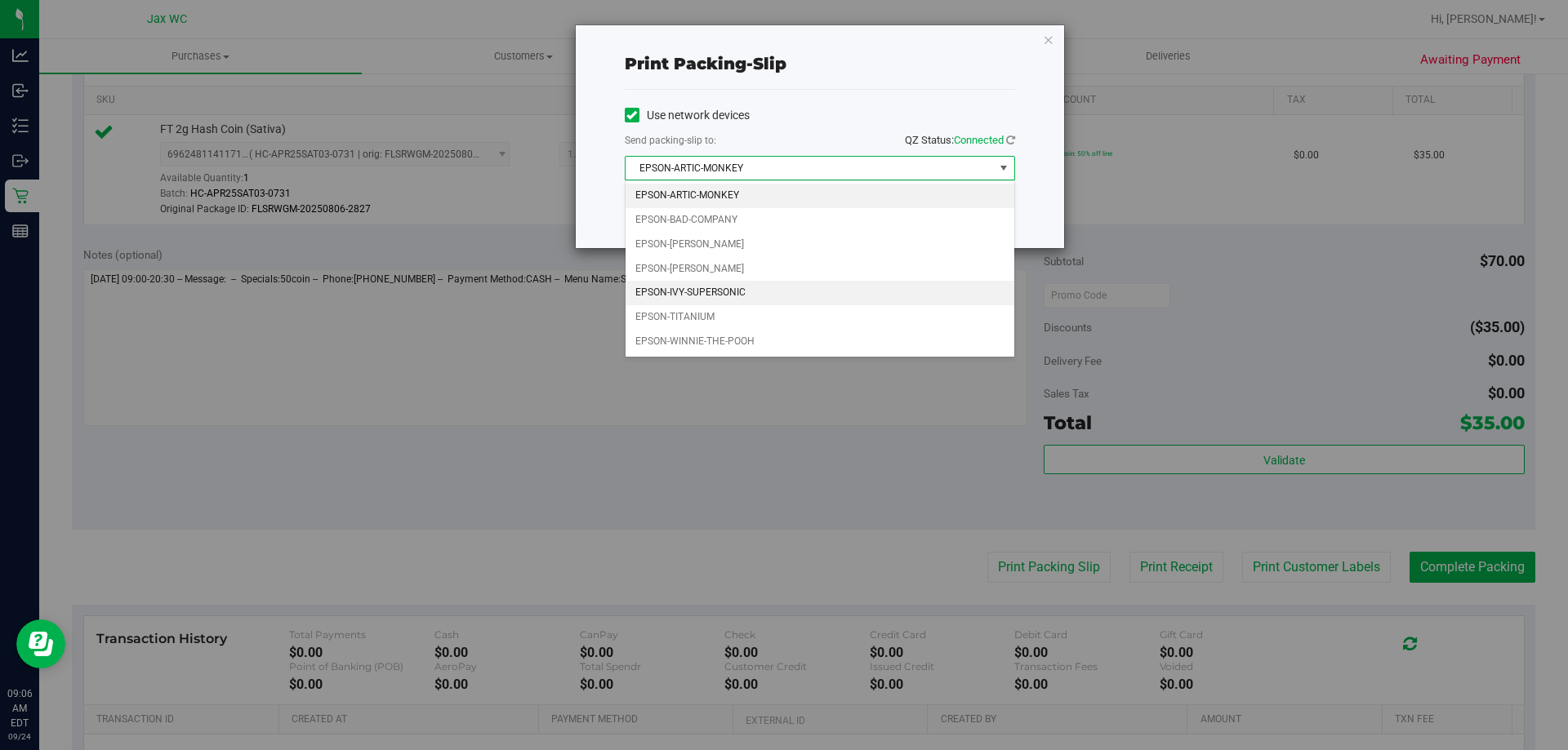
click at [829, 302] on li "EPSON-IVY-SUPERSONIC" at bounding box center [819, 293] width 389 height 25
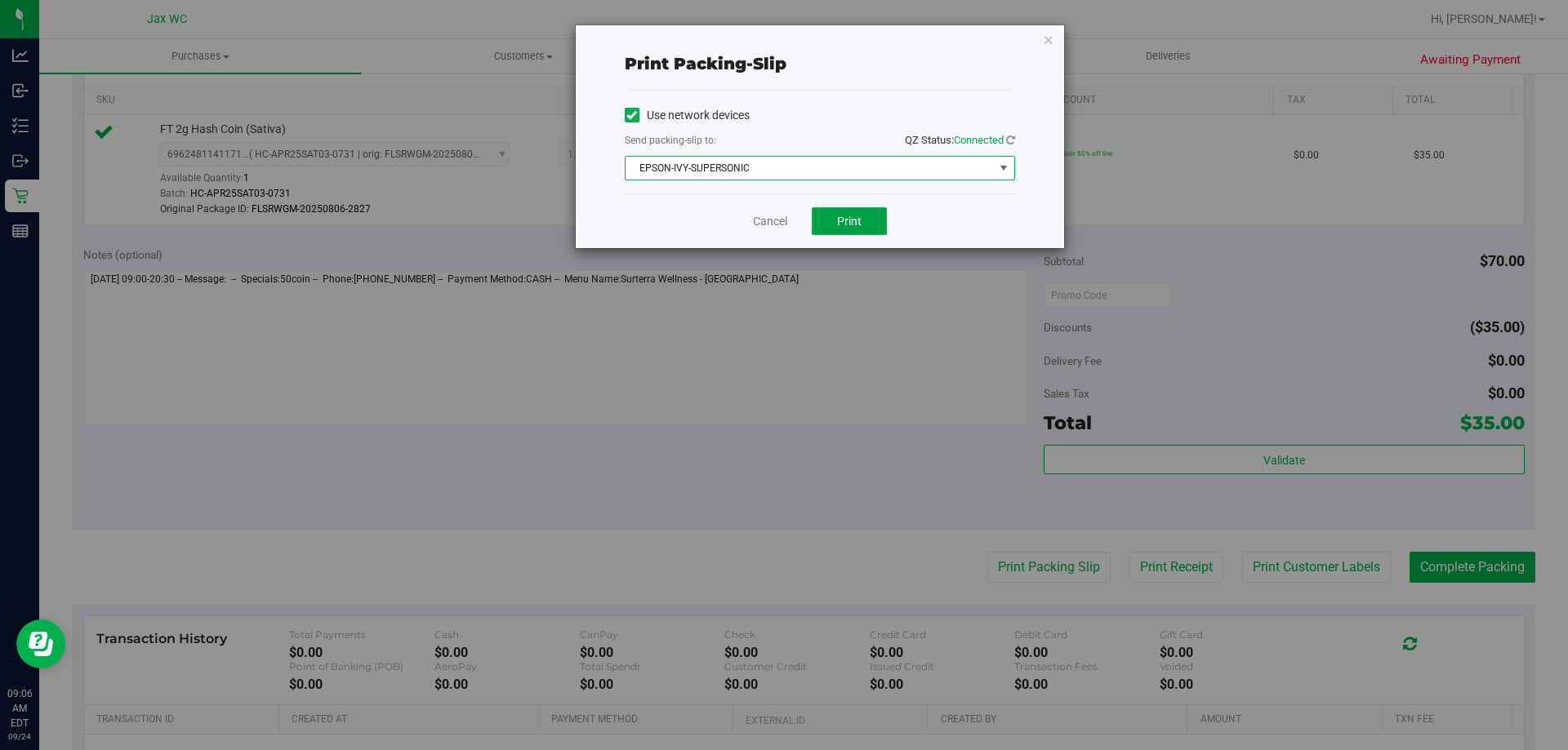
click at [852, 221] on span "Print" at bounding box center [849, 221] width 25 height 13
click at [779, 219] on link "Cancel" at bounding box center [770, 221] width 34 height 17
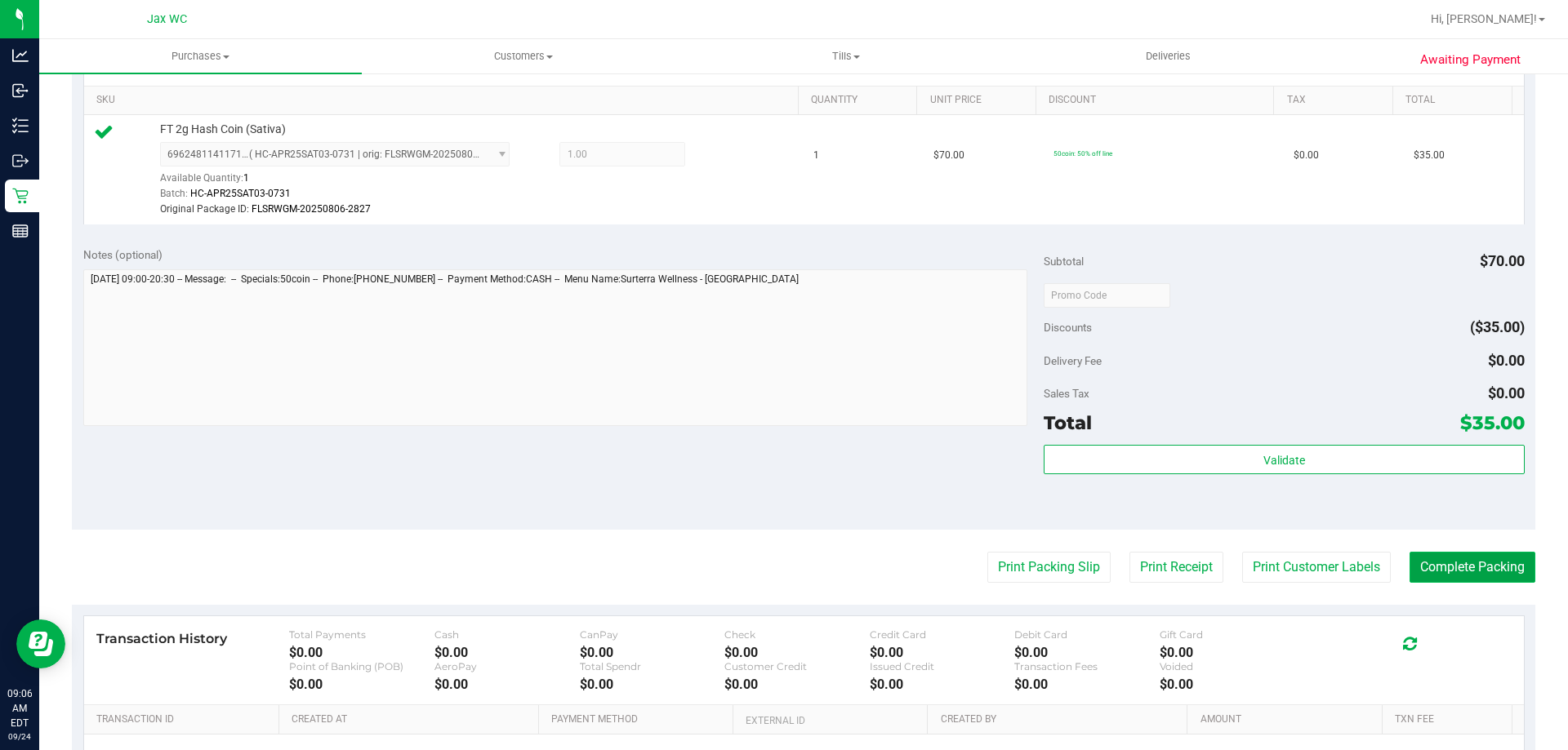
click at [1472, 563] on button "Complete Packing" at bounding box center [1472, 567] width 126 height 31
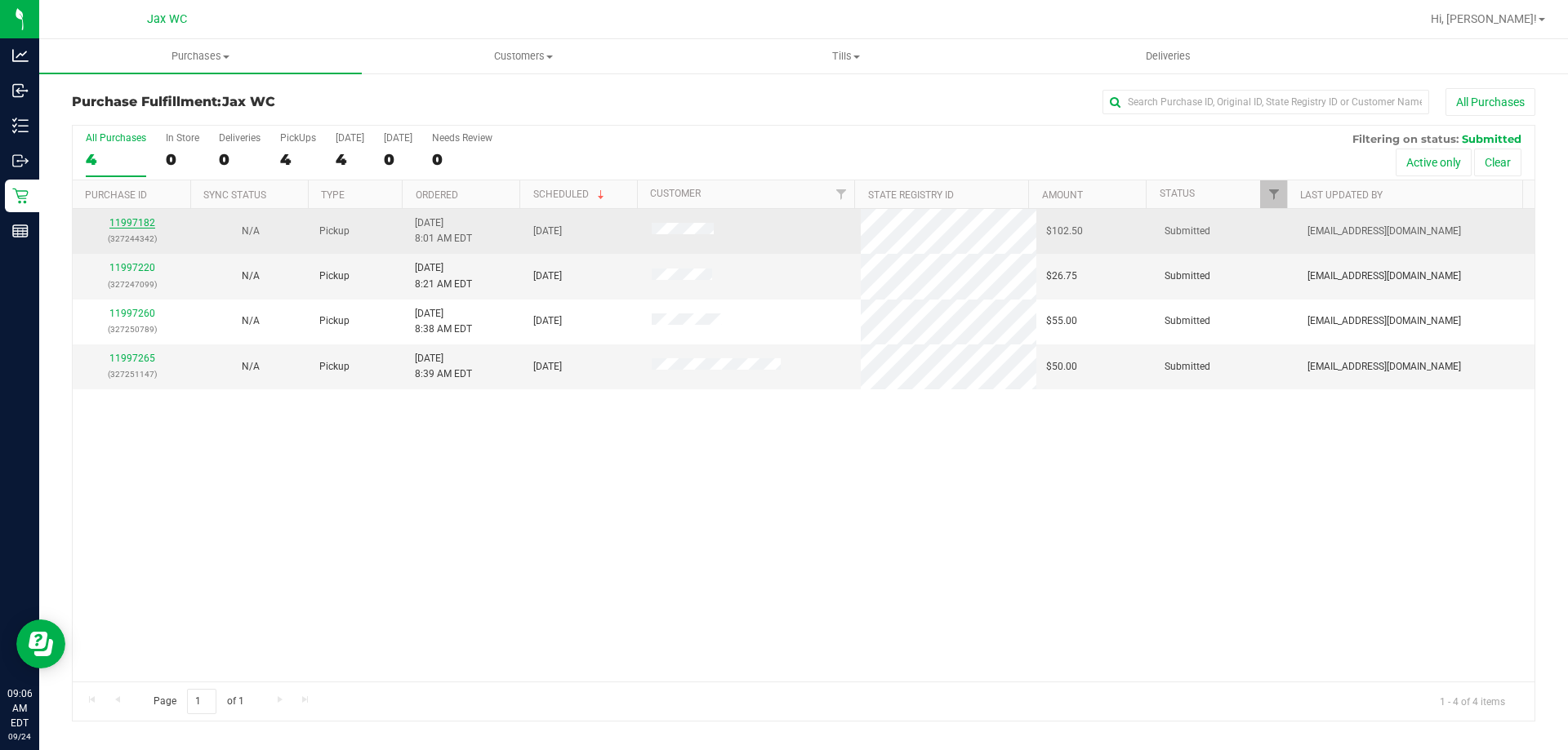
click at [113, 228] on link "11997182" at bounding box center [132, 223] width 45 height 11
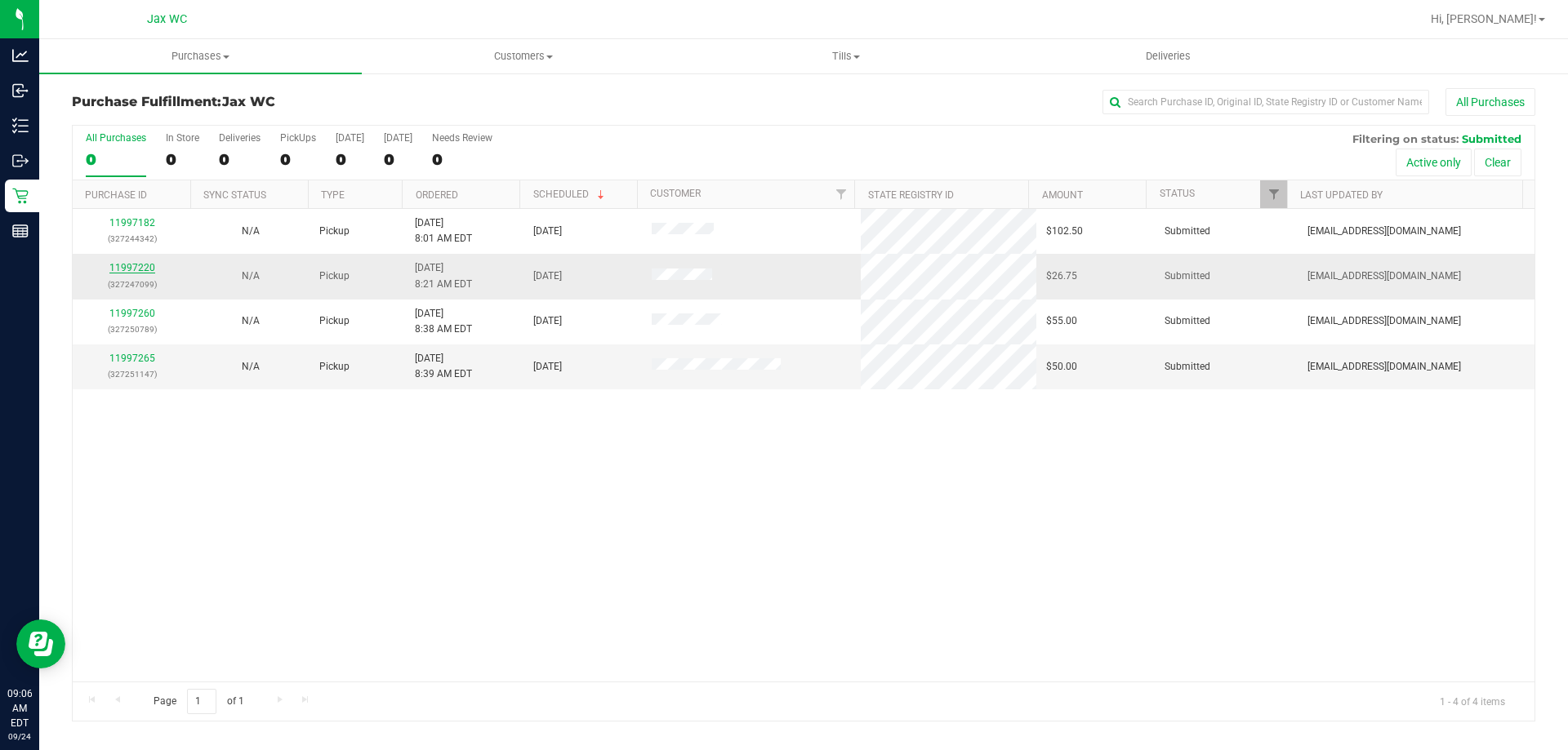
click at [132, 269] on link "11997220" at bounding box center [132, 268] width 45 height 11
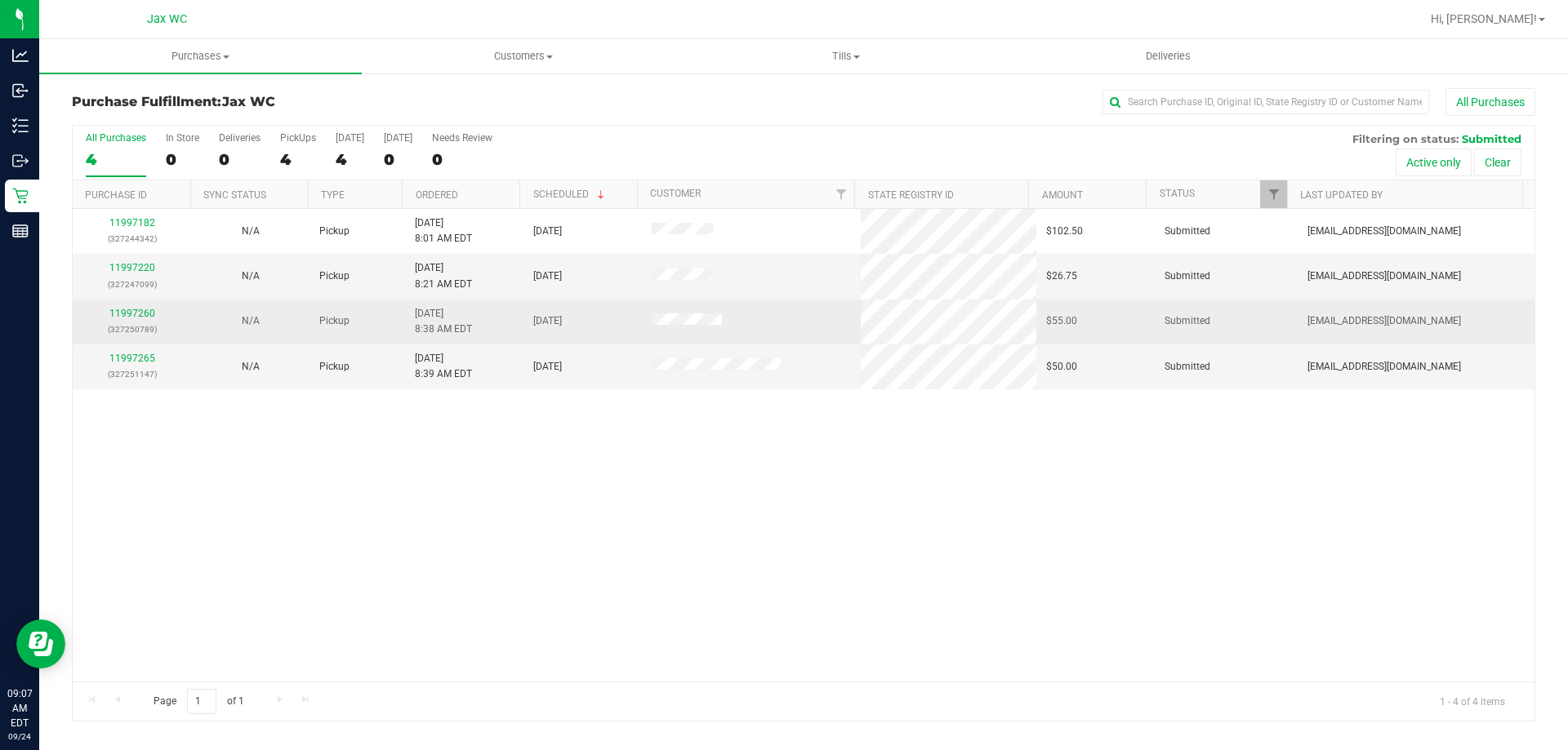
click at [118, 320] on div "11997260 (327250789)" at bounding box center [131, 322] width 98 height 31
click at [122, 314] on link "11997260" at bounding box center [132, 314] width 45 height 11
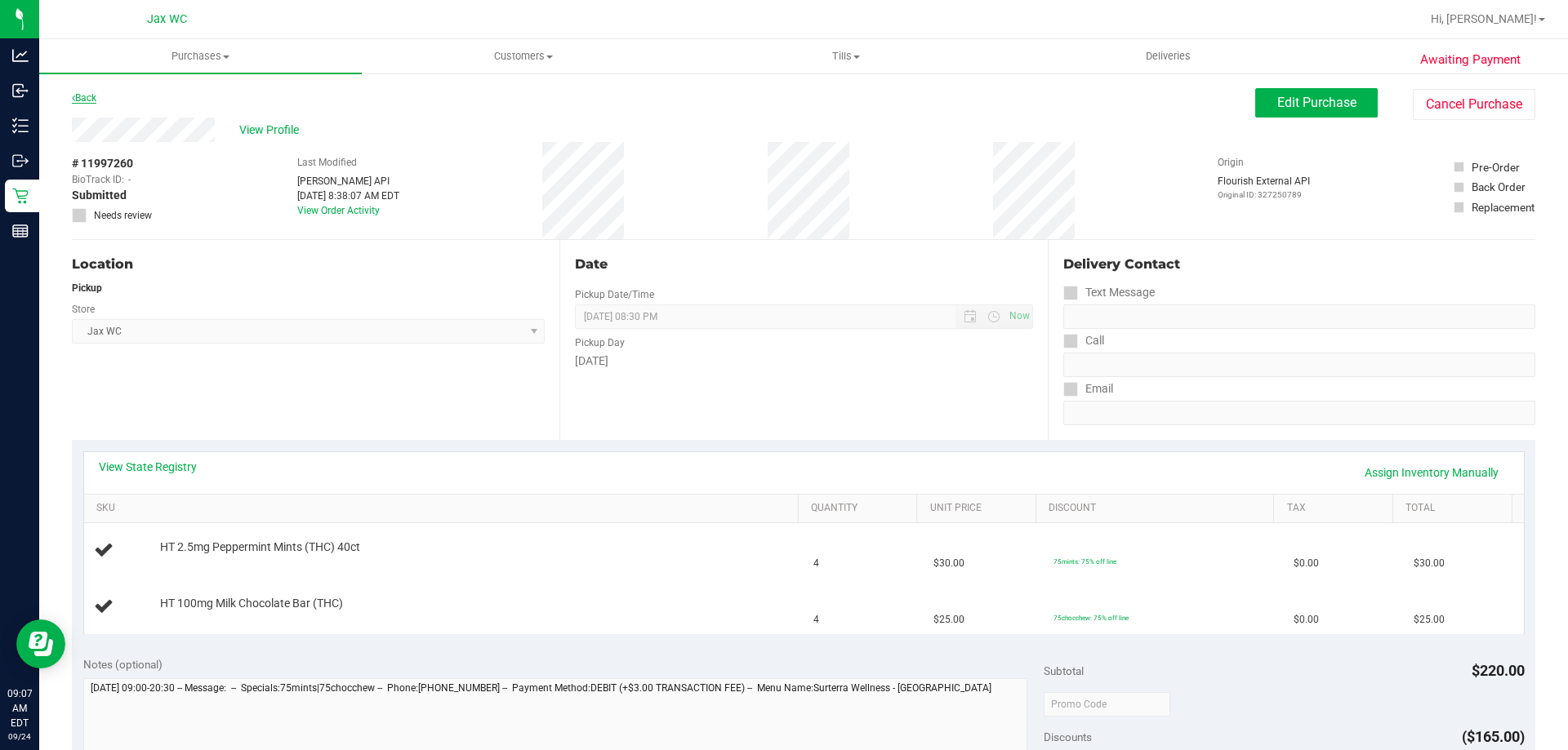
click at [86, 96] on link "Back" at bounding box center [84, 98] width 25 height 11
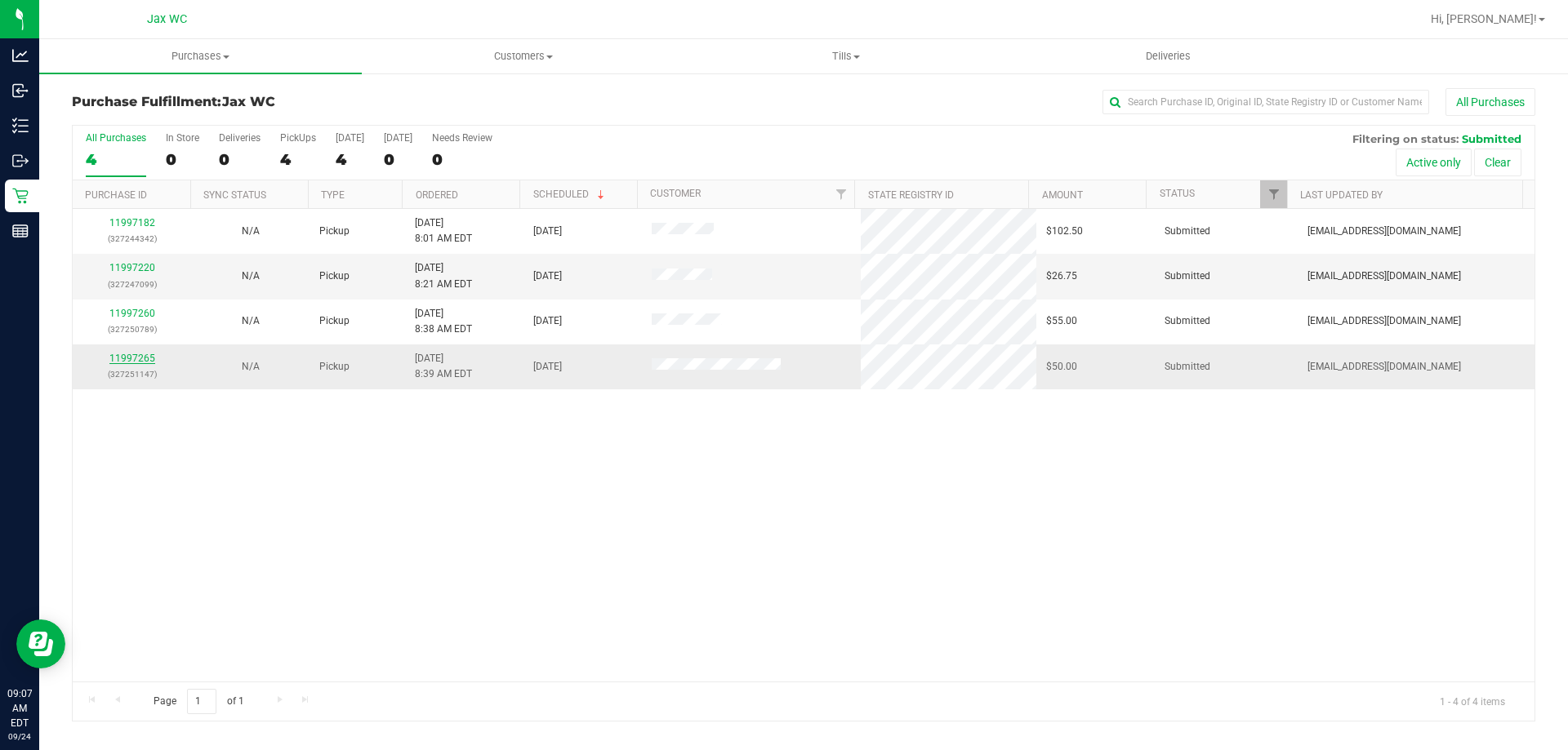
click at [132, 361] on link "11997265" at bounding box center [132, 358] width 45 height 11
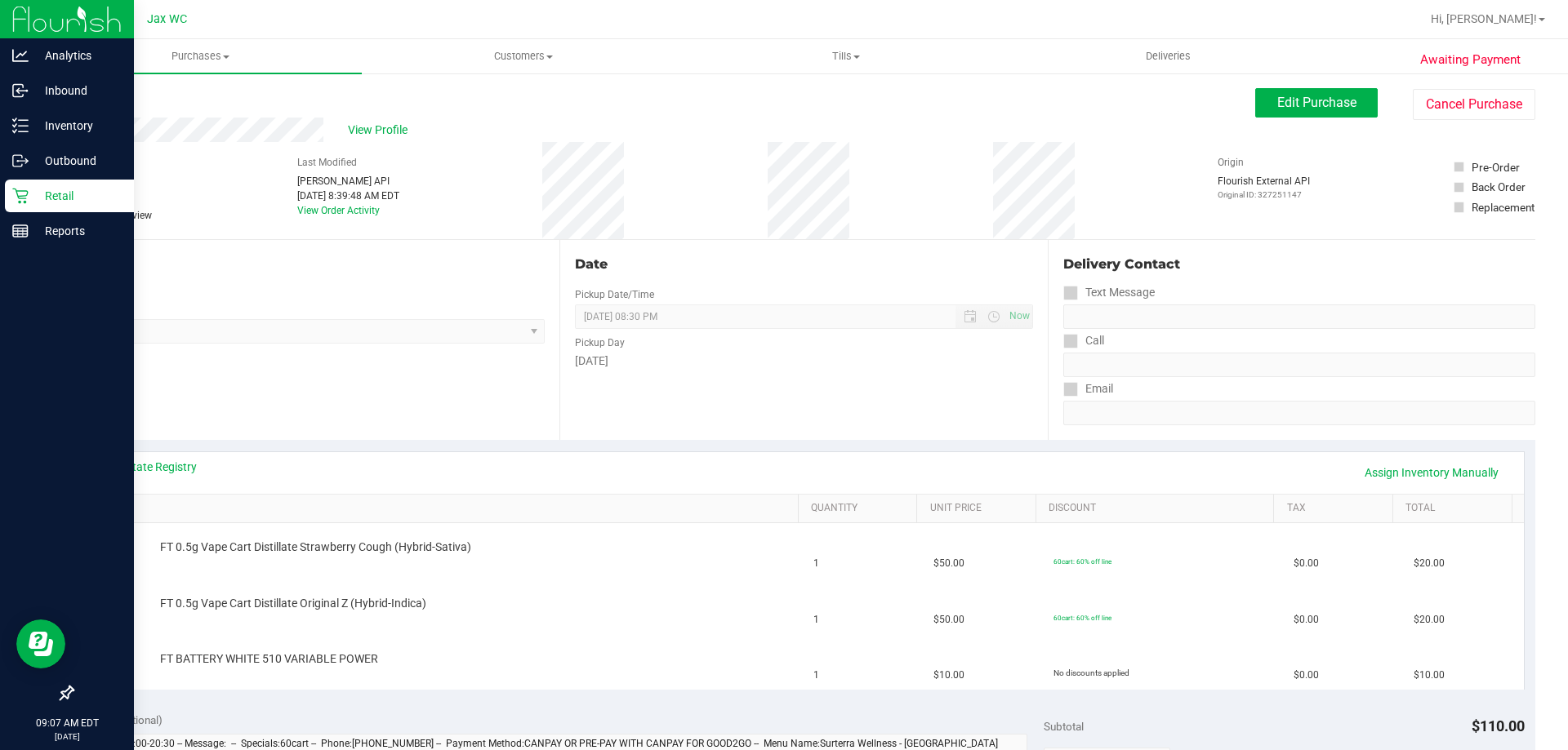
click at [63, 203] on p "Retail" at bounding box center [78, 196] width 98 height 20
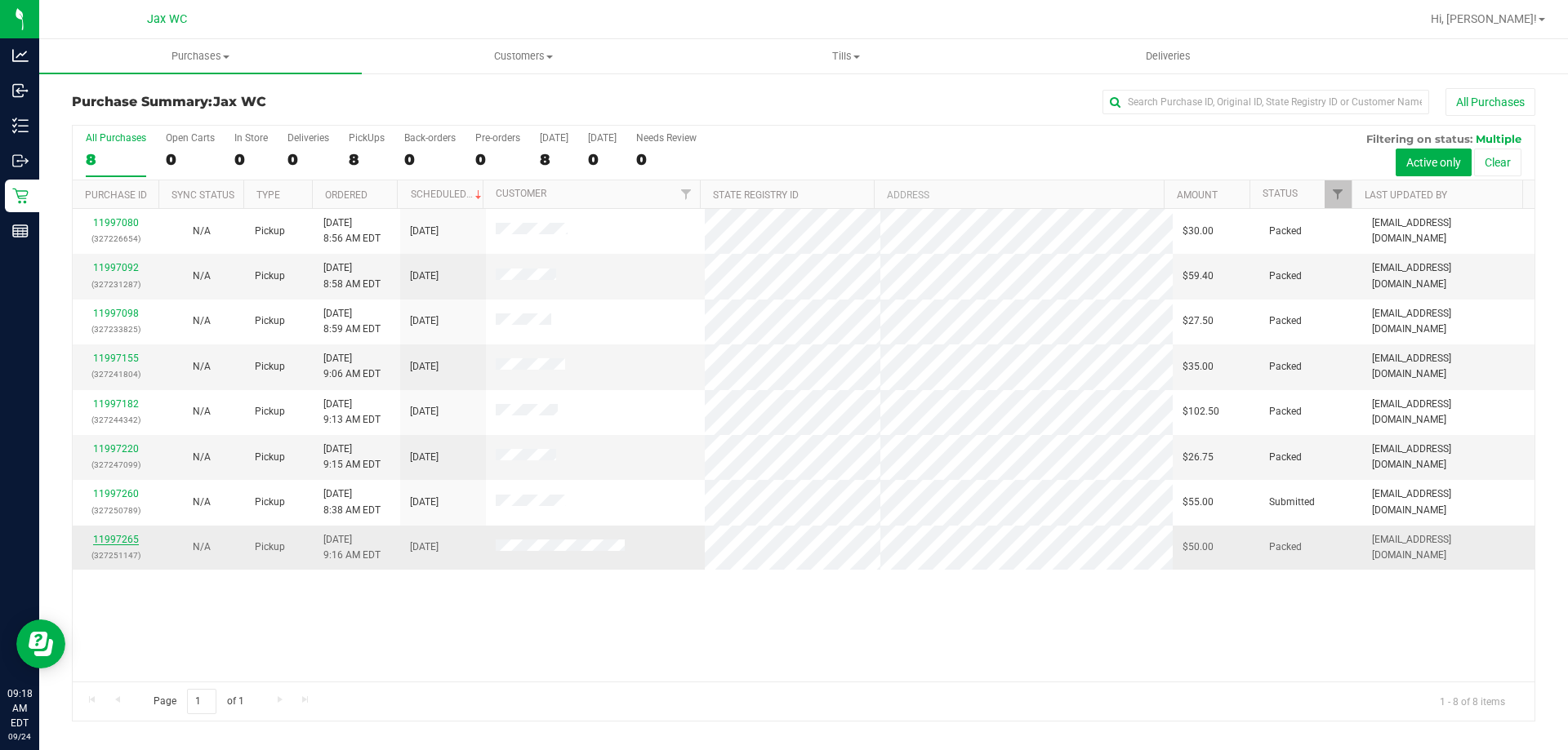
click at [108, 536] on link "11997265" at bounding box center [115, 540] width 45 height 11
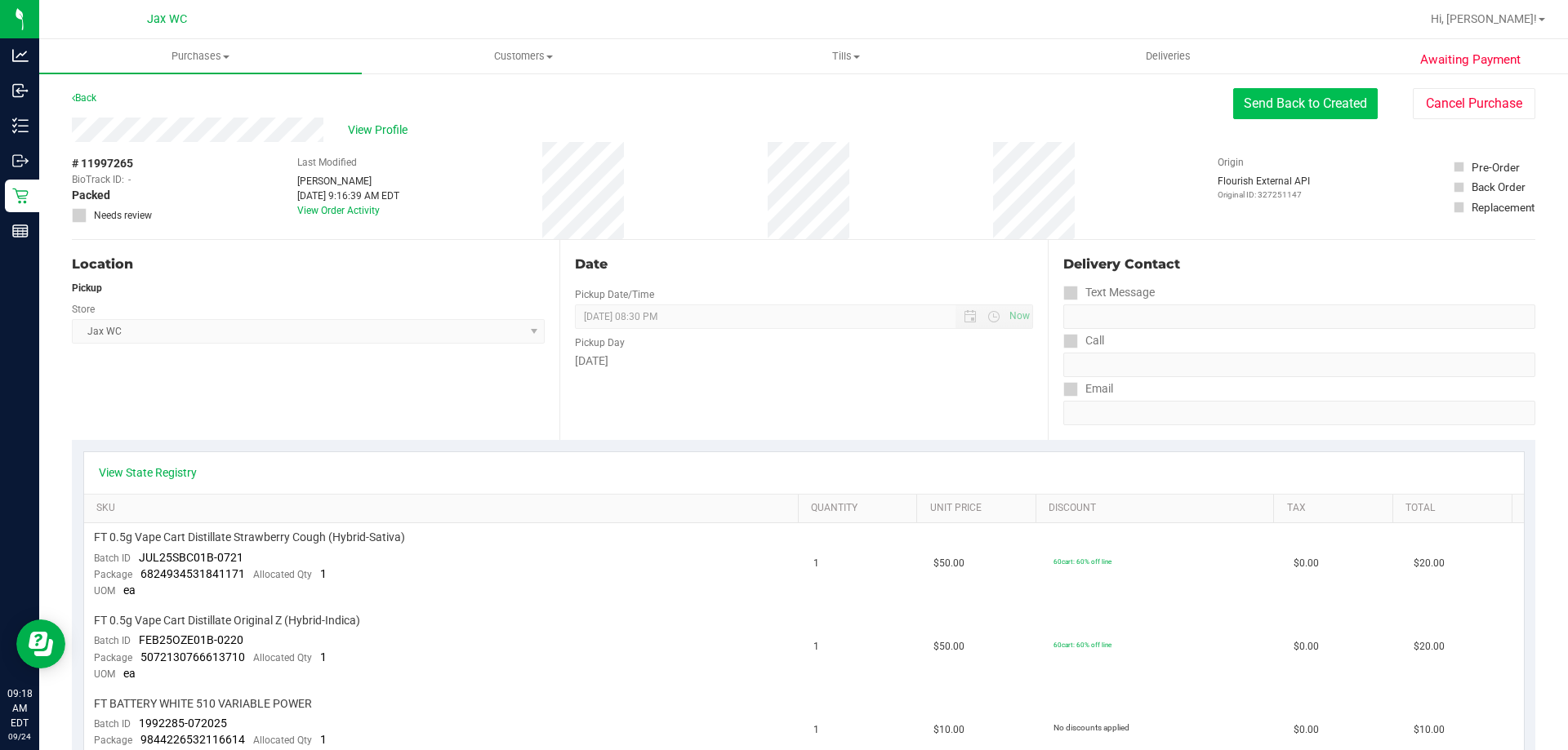
click at [1282, 100] on button "Send Back to Created" at bounding box center [1305, 103] width 145 height 31
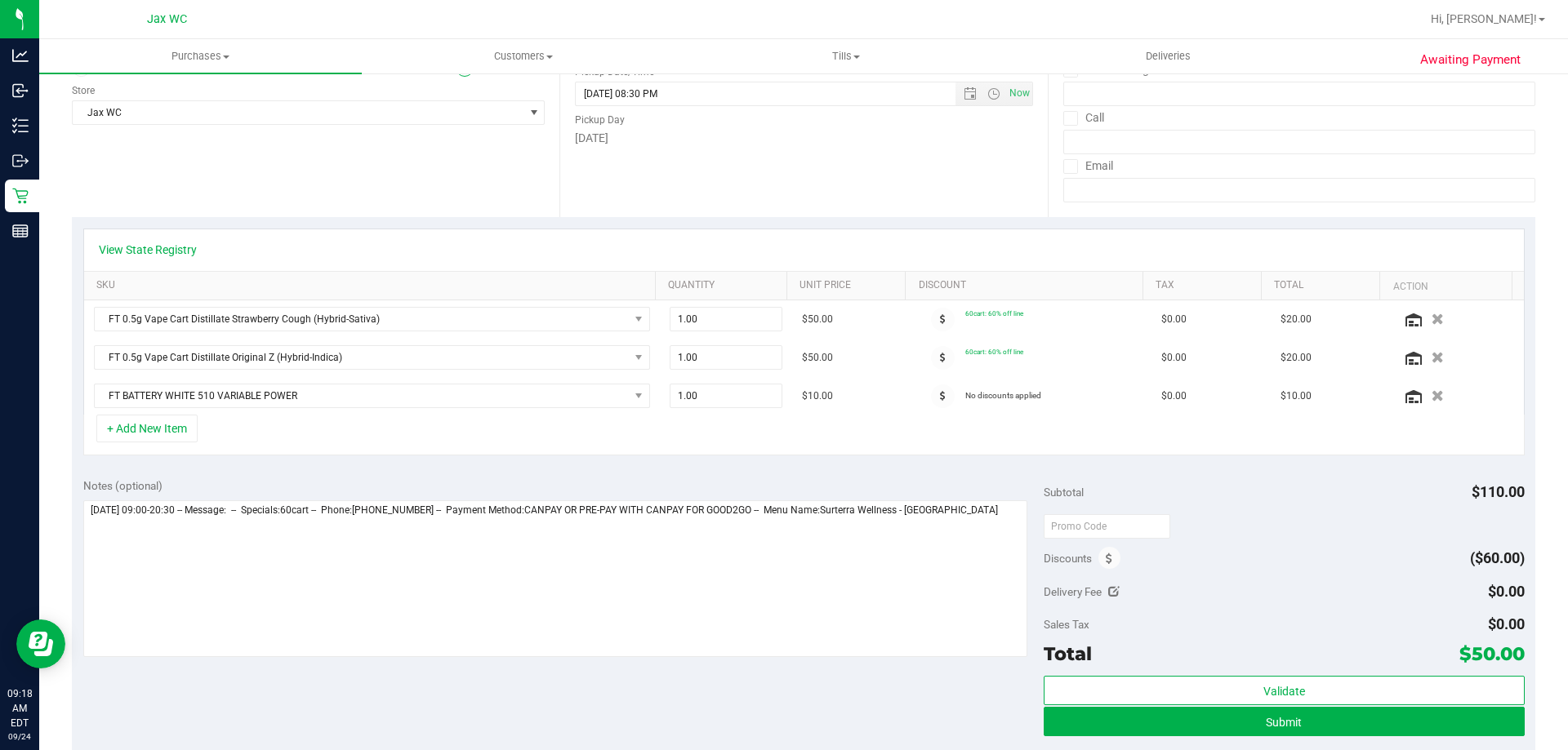
scroll to position [245, 0]
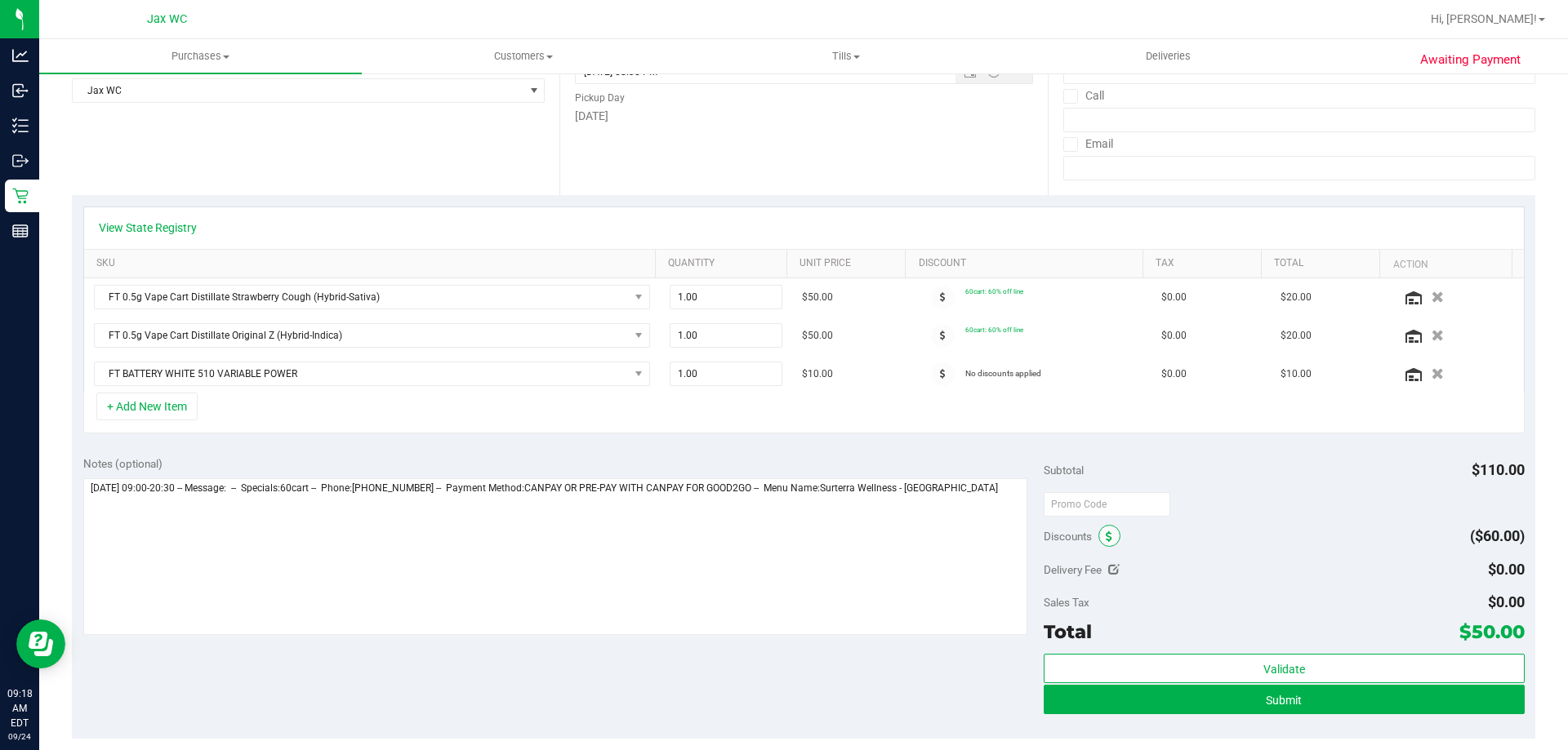
click at [1106, 537] on icon at bounding box center [1108, 537] width 7 height 11
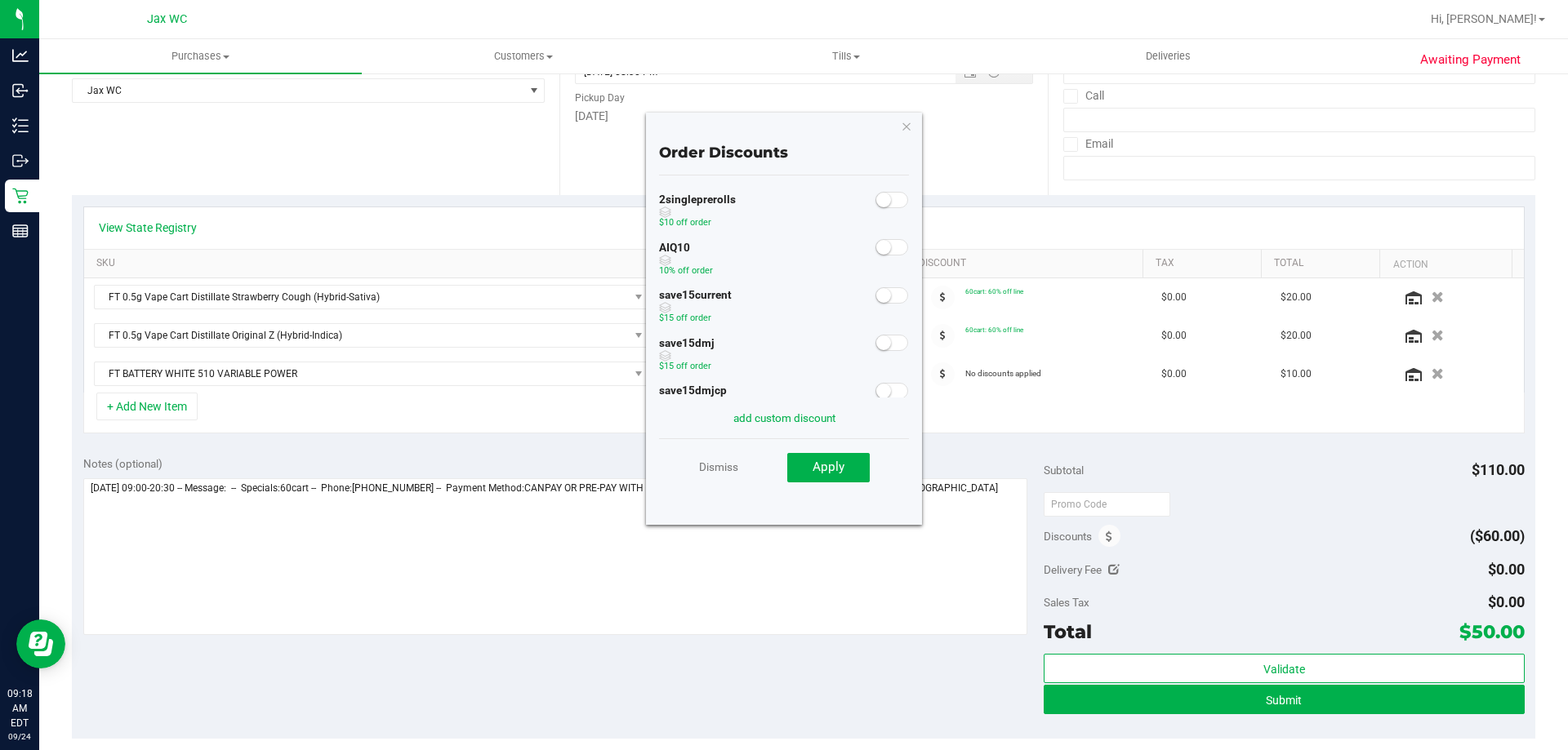
click at [876, 251] on small at bounding box center [883, 248] width 15 height 15
click at [863, 472] on button "Apply" at bounding box center [828, 467] width 82 height 29
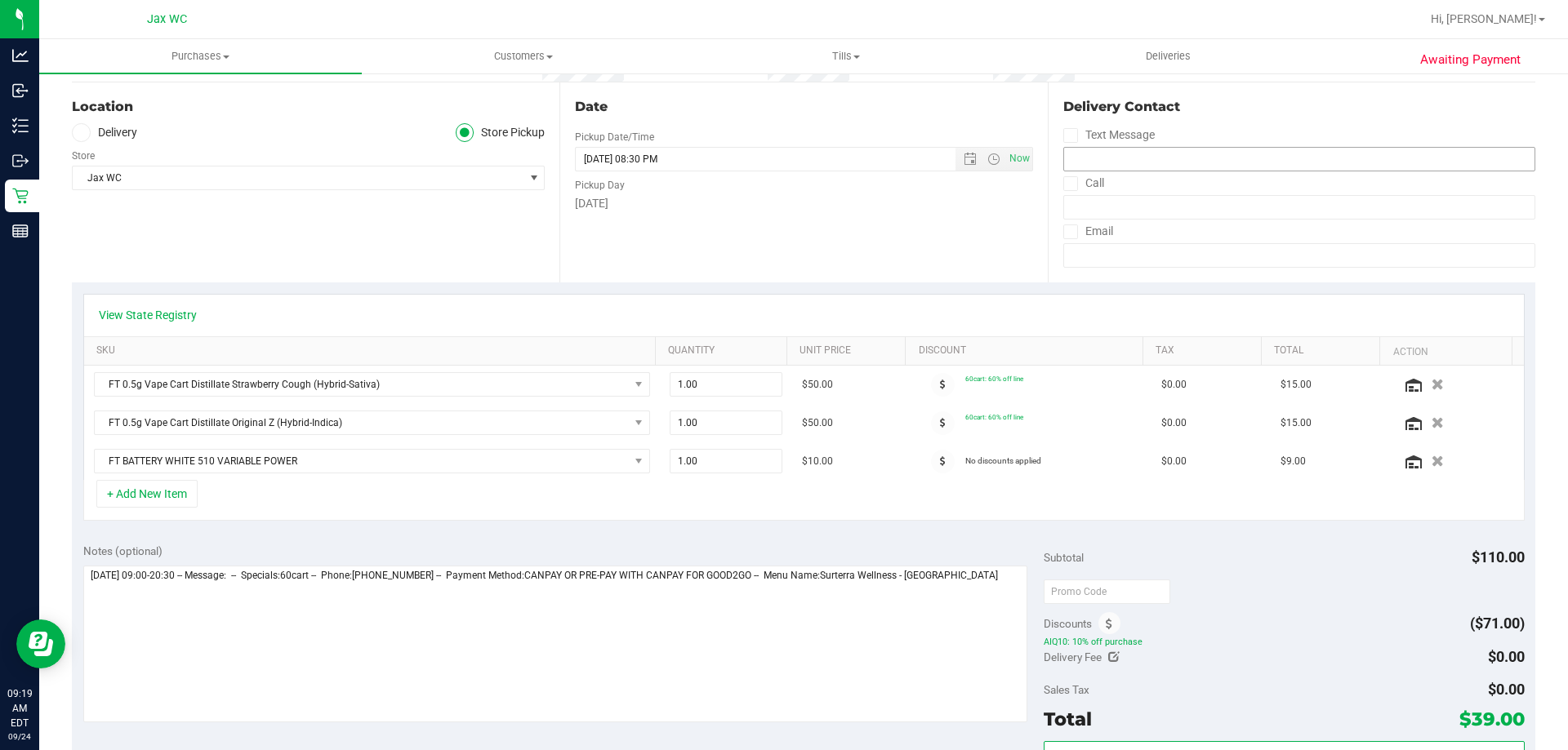
scroll to position [0, 0]
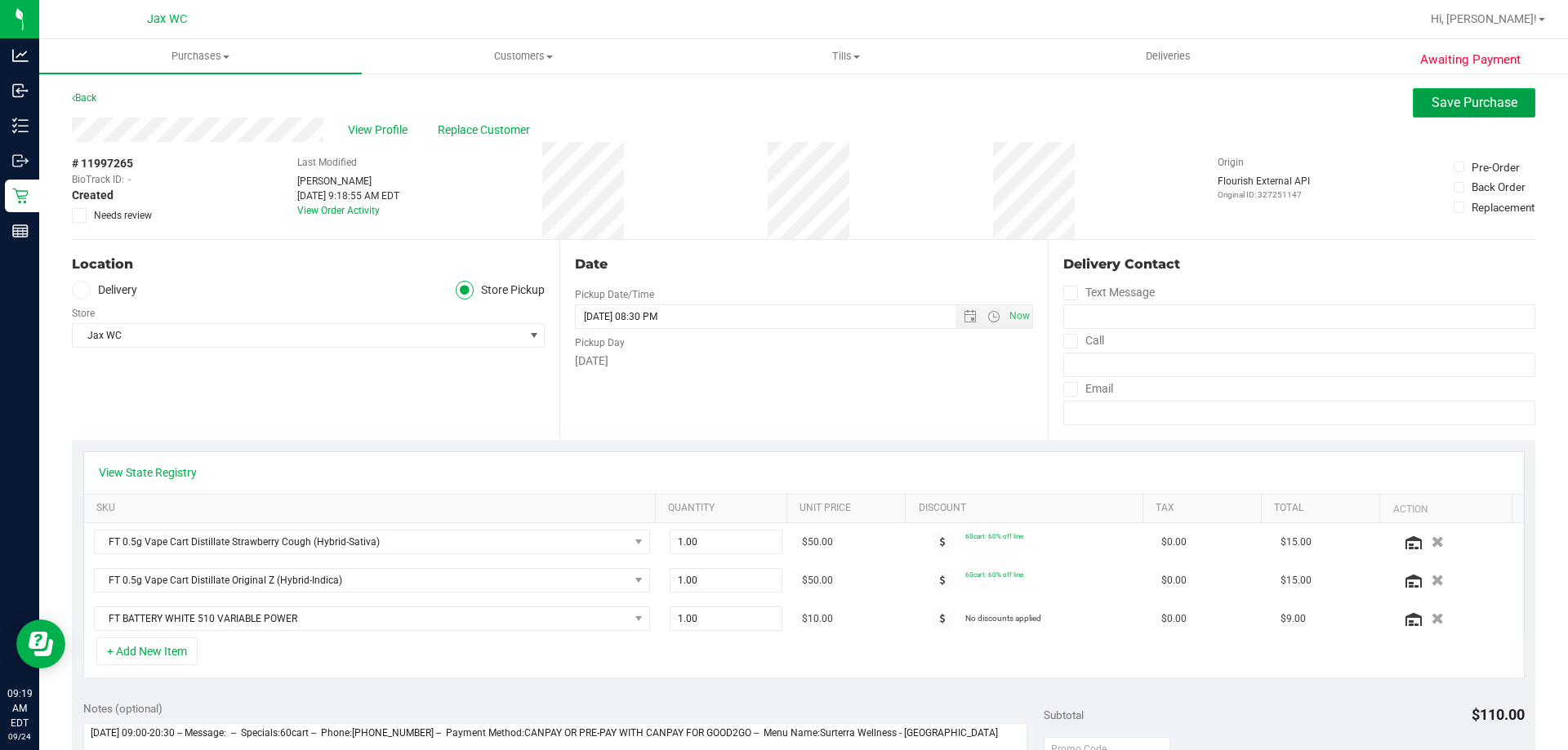
click at [1463, 111] on button "Save Purchase" at bounding box center [1474, 102] width 123 height 29
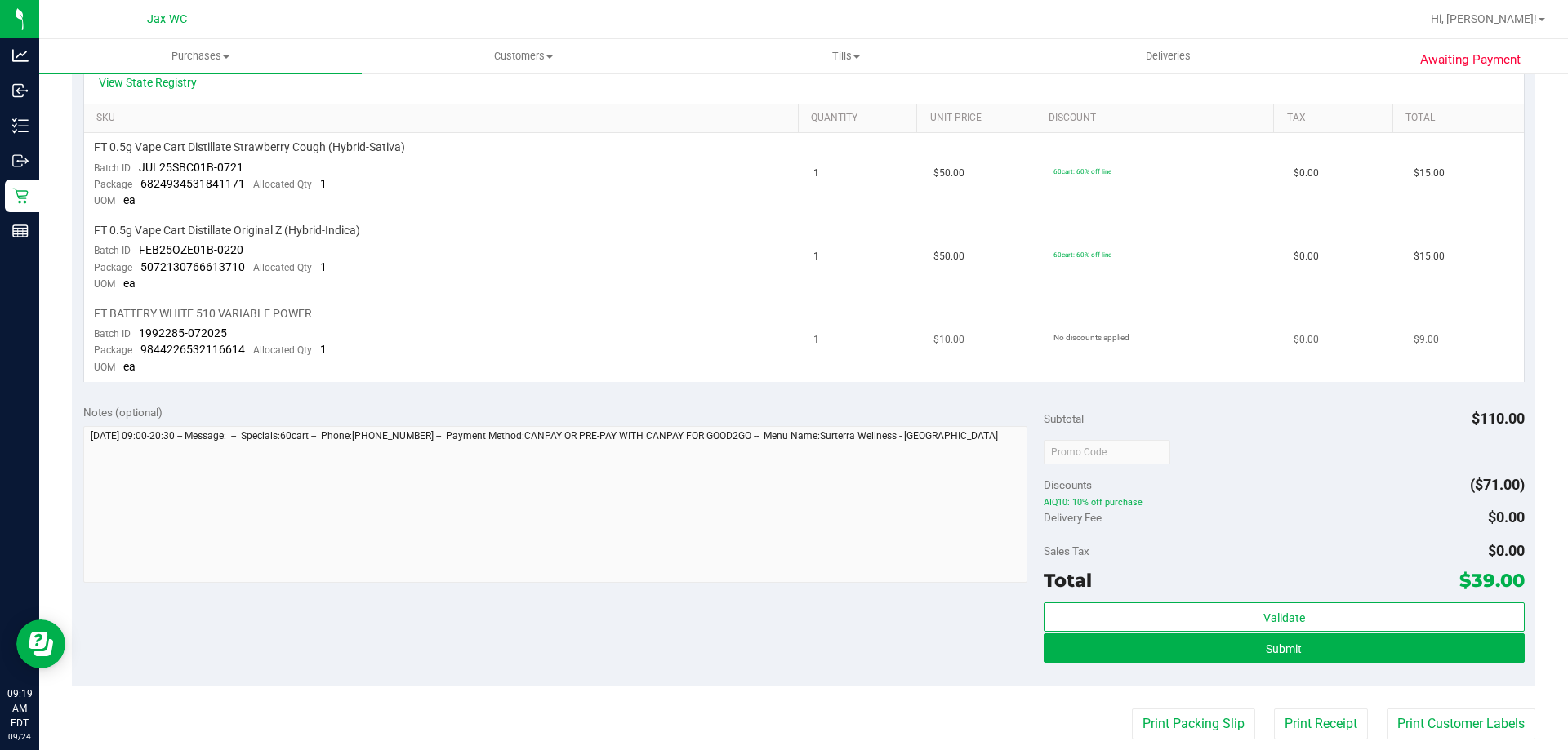
scroll to position [409, 0]
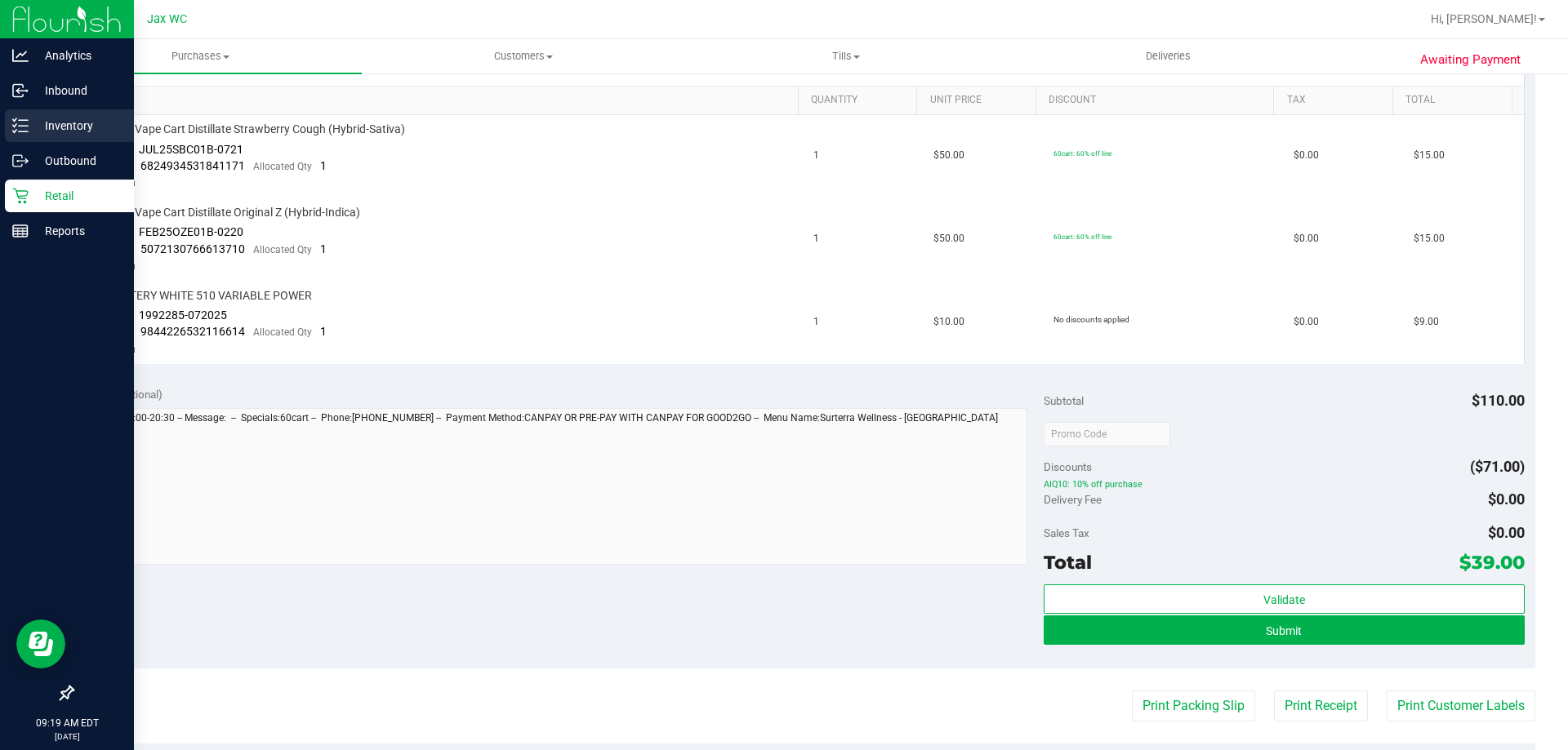
click at [36, 127] on p "Inventory" at bounding box center [78, 126] width 98 height 20
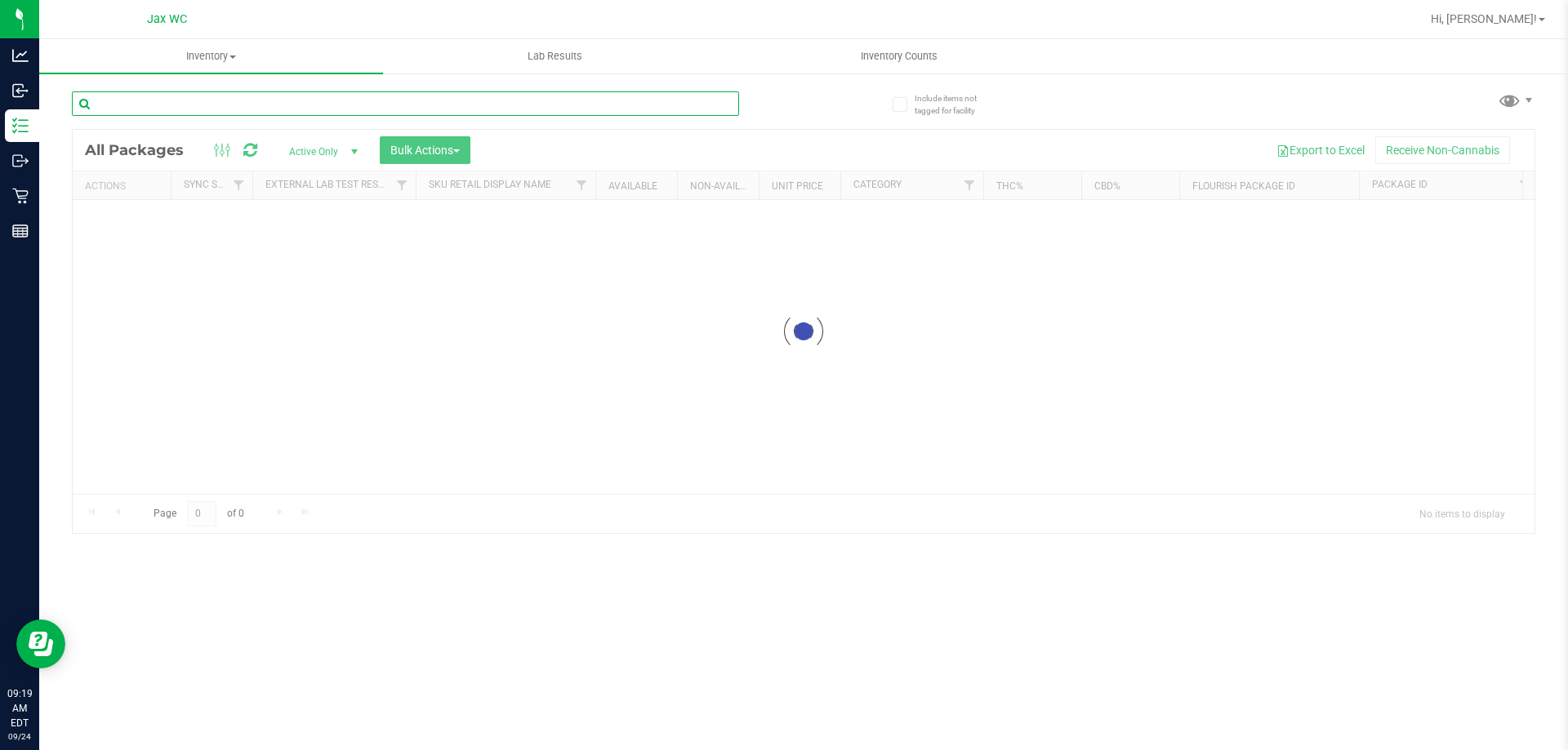
click at [228, 101] on input "text" at bounding box center [405, 104] width 667 height 25
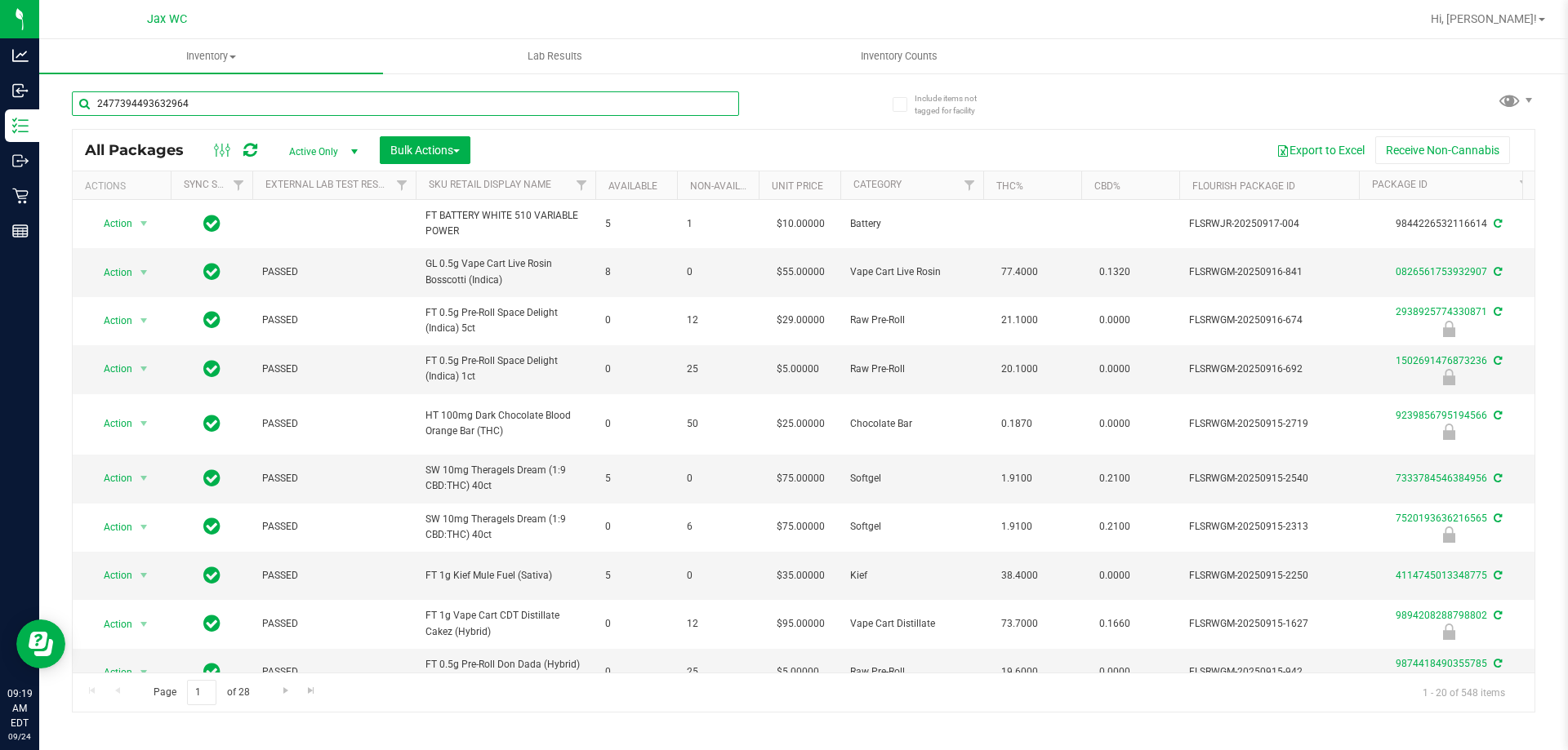
type input "2477394493632964"
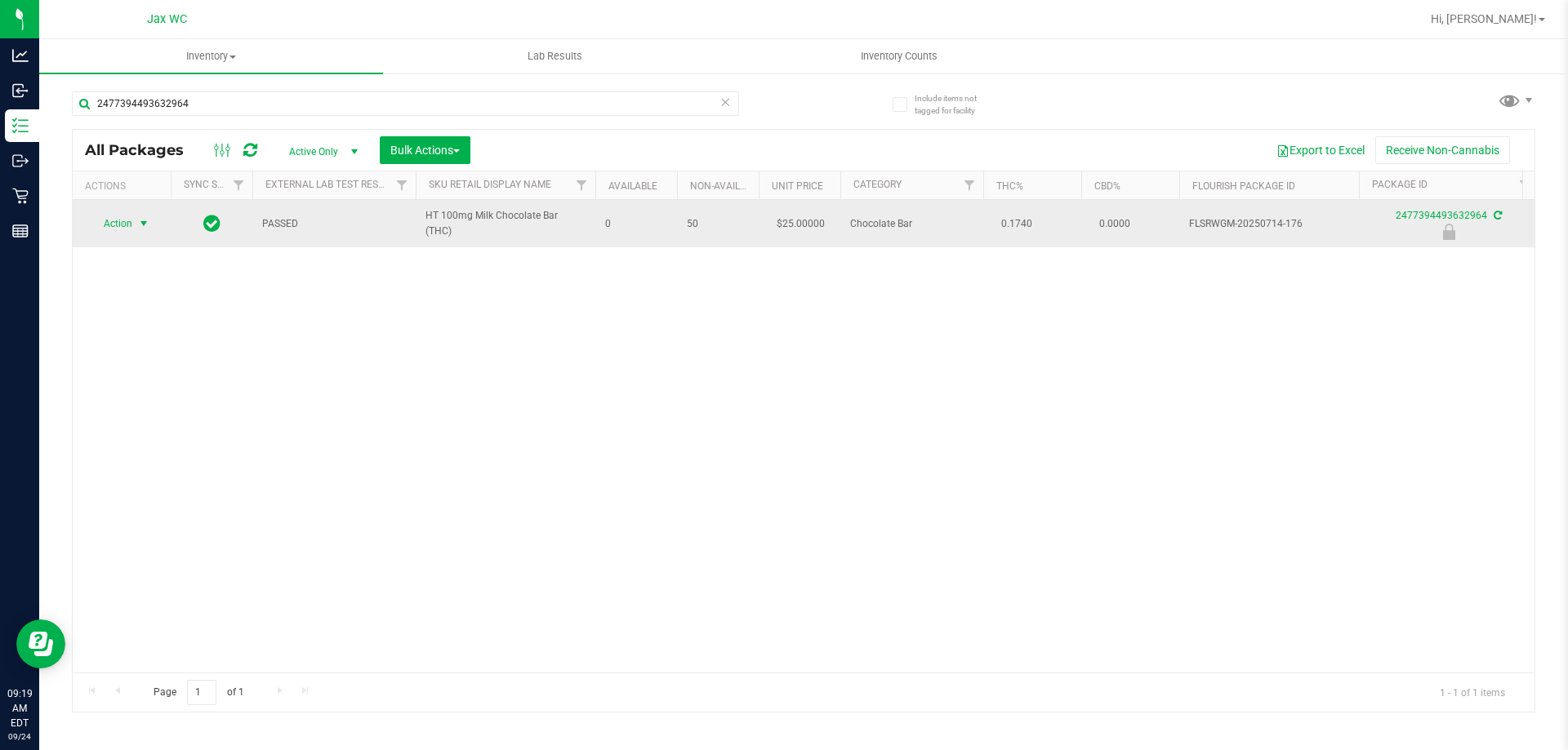
click at [113, 220] on span "Action" at bounding box center [111, 223] width 44 height 23
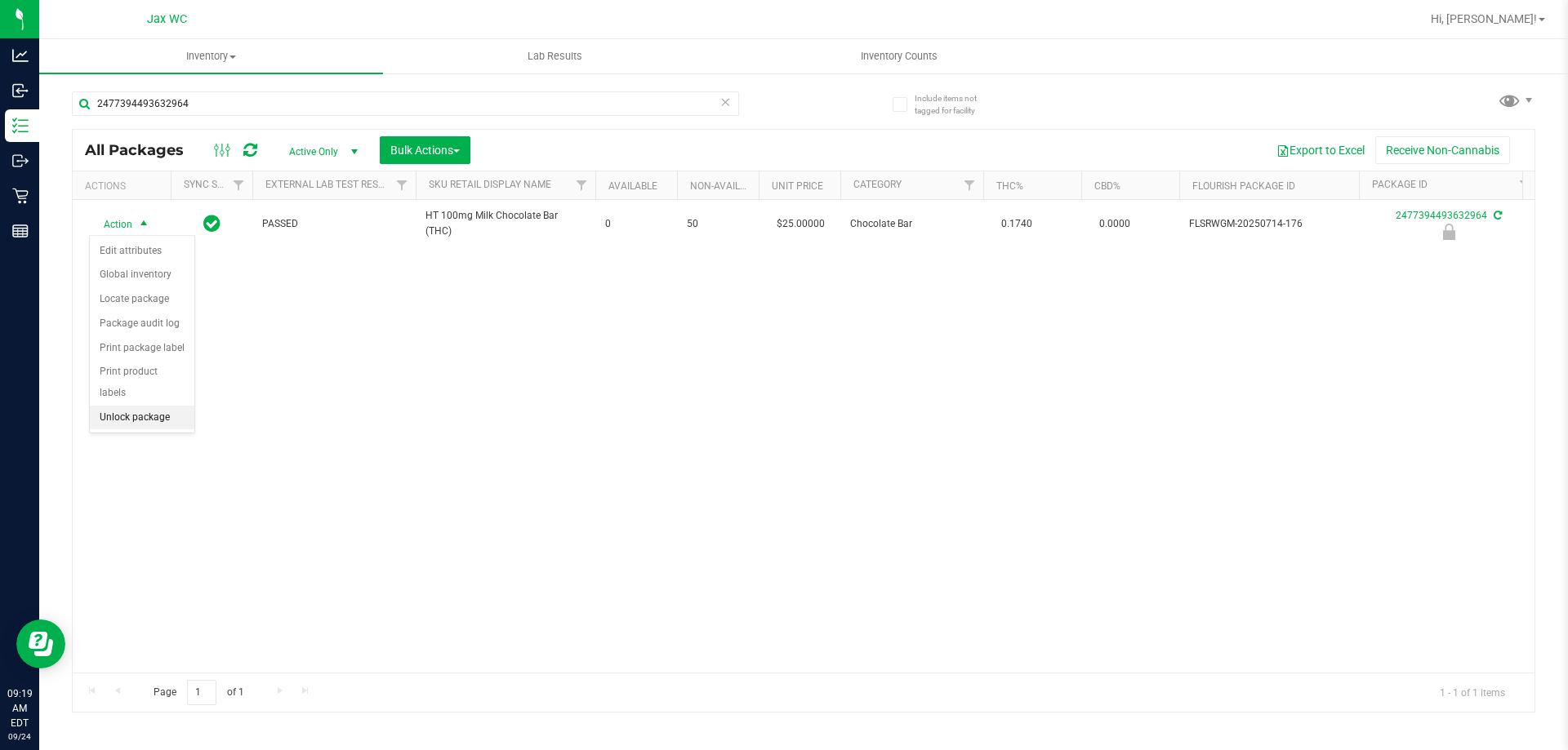
click at [170, 406] on li "Unlock package" at bounding box center [142, 418] width 105 height 25
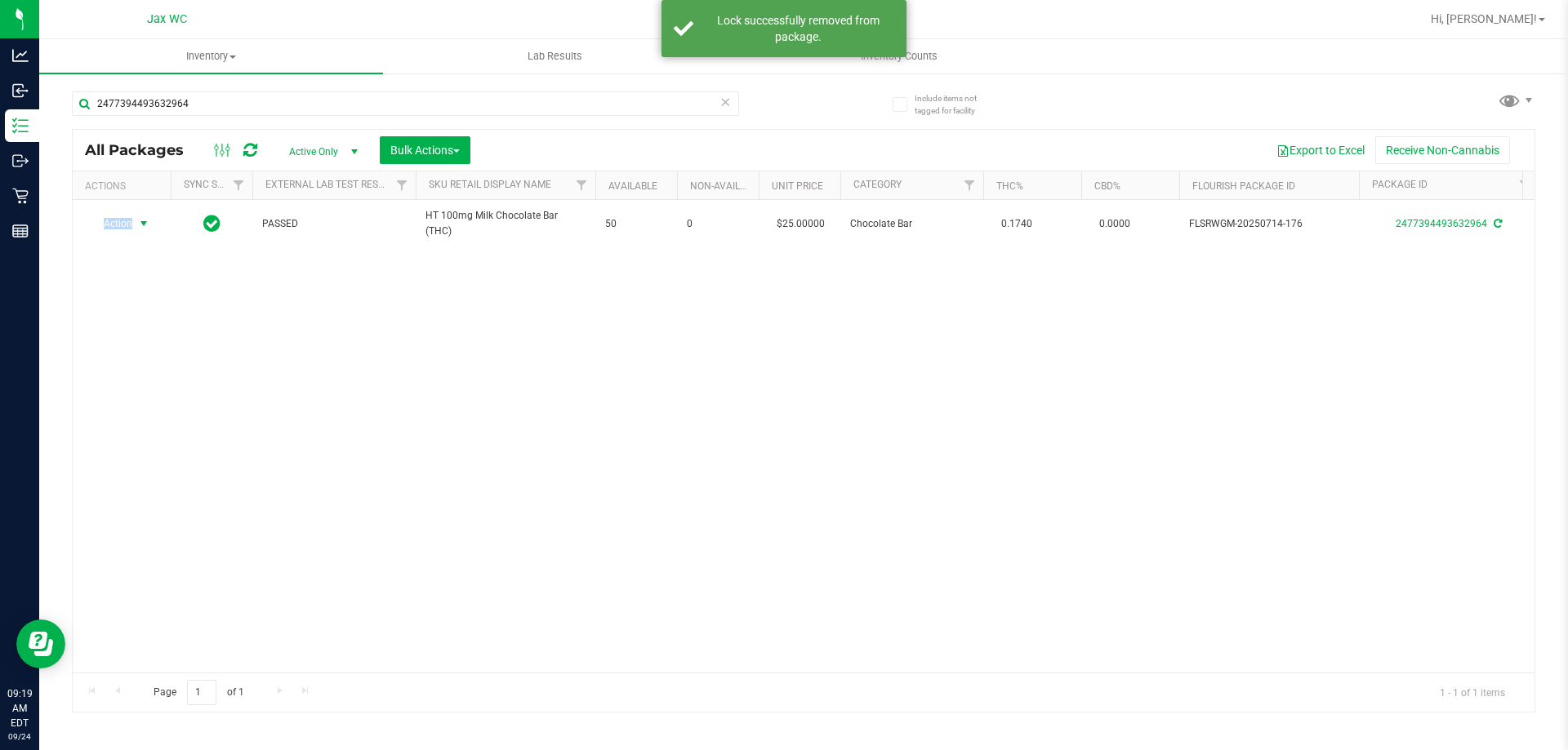
click at [120, 222] on span "Action" at bounding box center [111, 223] width 44 height 23
click at [182, 427] on li "Print package label" at bounding box center [153, 422] width 127 height 25
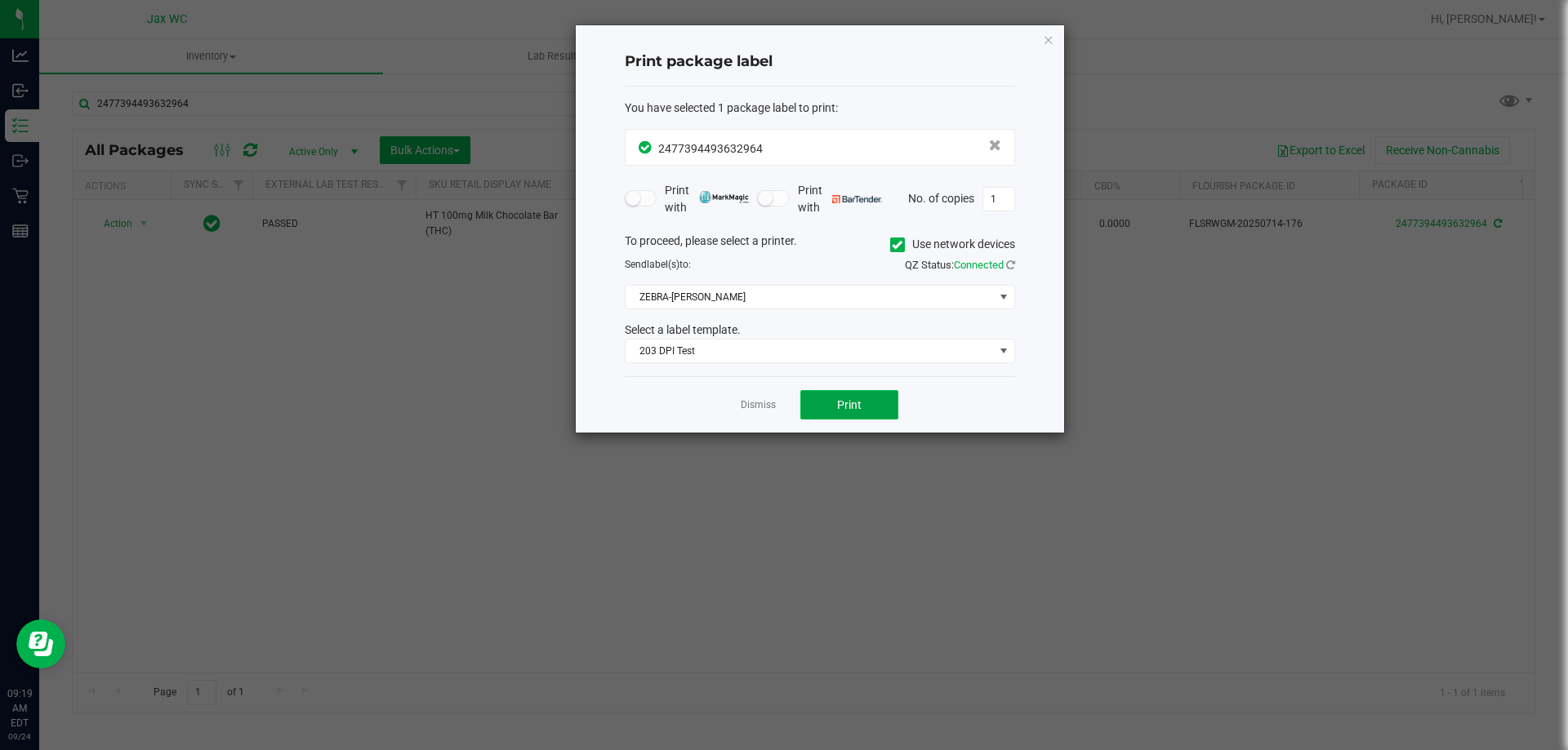
click at [849, 398] on span "Print" at bounding box center [849, 405] width 25 height 13
